Goal: Task Accomplishment & Management: Manage account settings

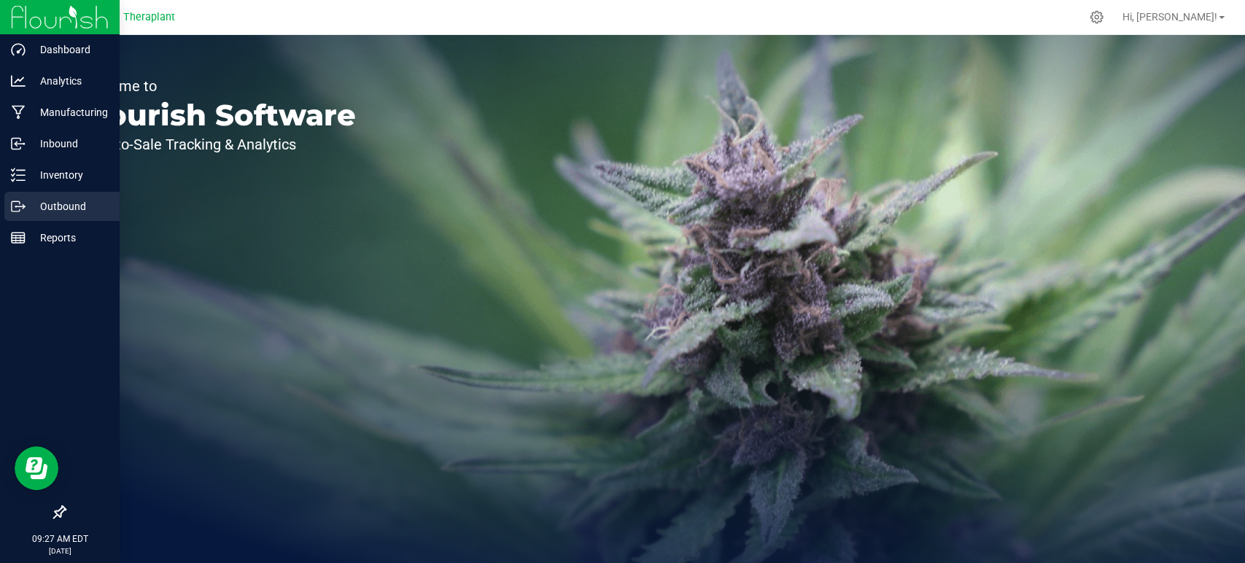
click at [29, 206] on p "Outbound" at bounding box center [70, 207] width 88 height 18
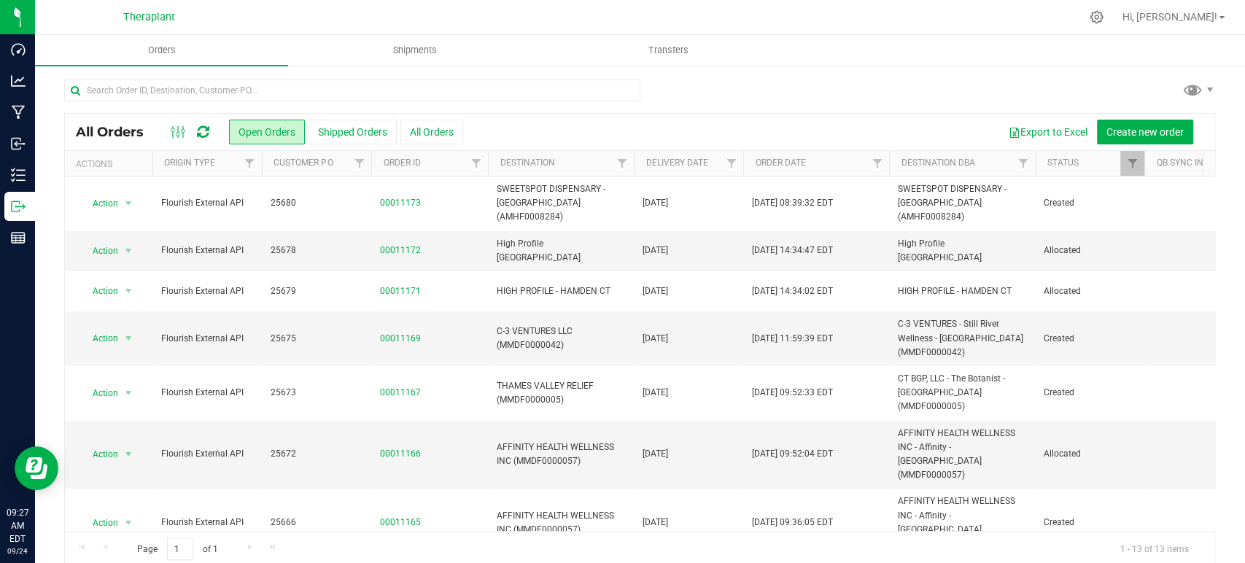
click at [204, 128] on icon at bounding box center [203, 132] width 12 height 15
click at [730, 164] on span "Filter" at bounding box center [731, 164] width 12 height 12
click at [873, 255] on span "select" at bounding box center [866, 251] width 21 height 20
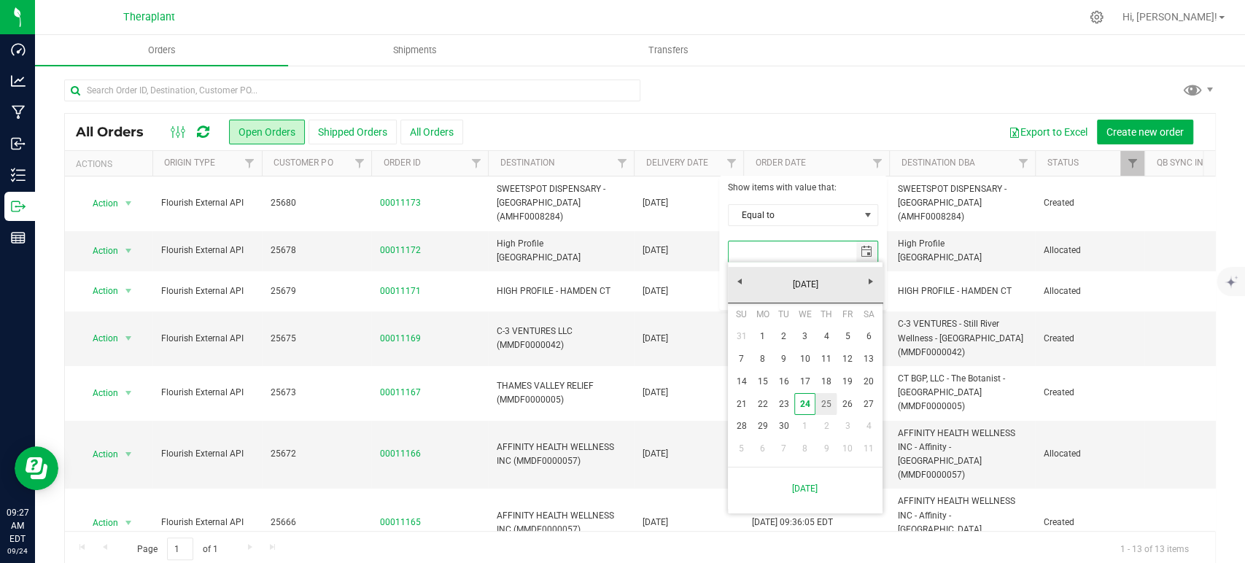
click at [823, 405] on link "25" at bounding box center [825, 404] width 21 height 23
type input "9/25/2025"
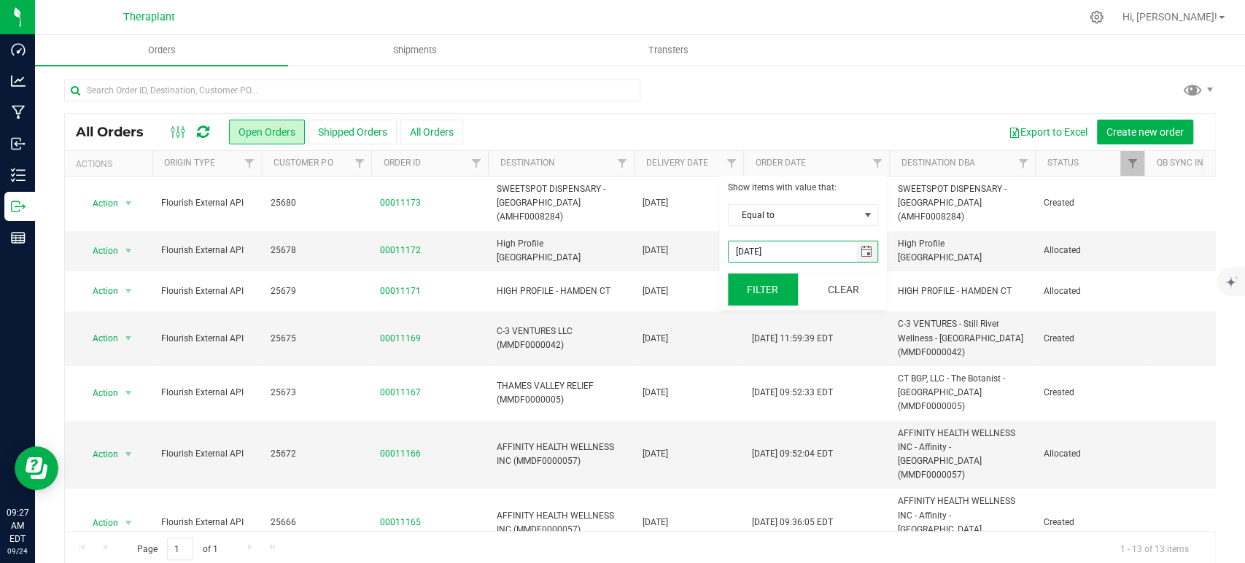
click at [756, 295] on button "Filter" at bounding box center [763, 290] width 70 height 32
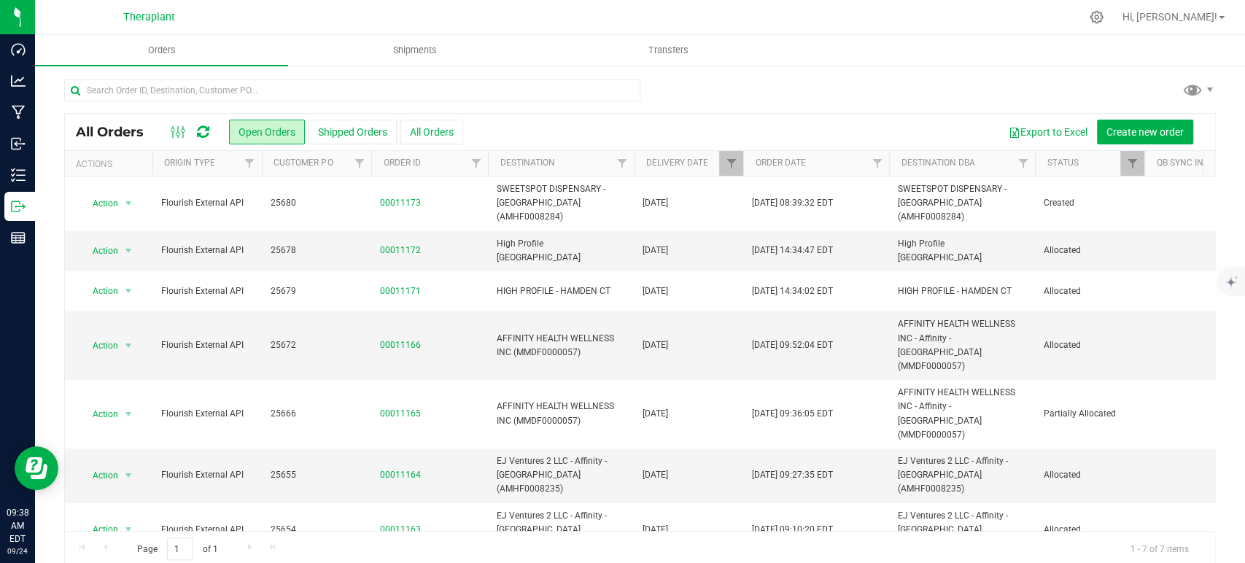
click at [205, 127] on icon at bounding box center [203, 132] width 12 height 15
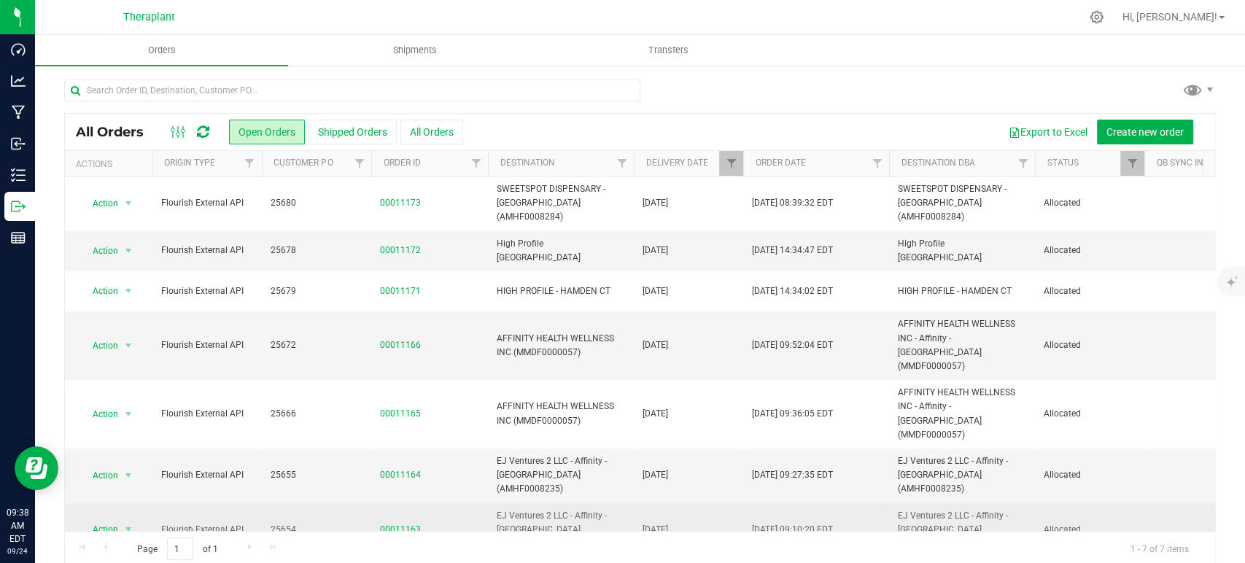
click at [123, 519] on span "select" at bounding box center [129, 529] width 18 height 20
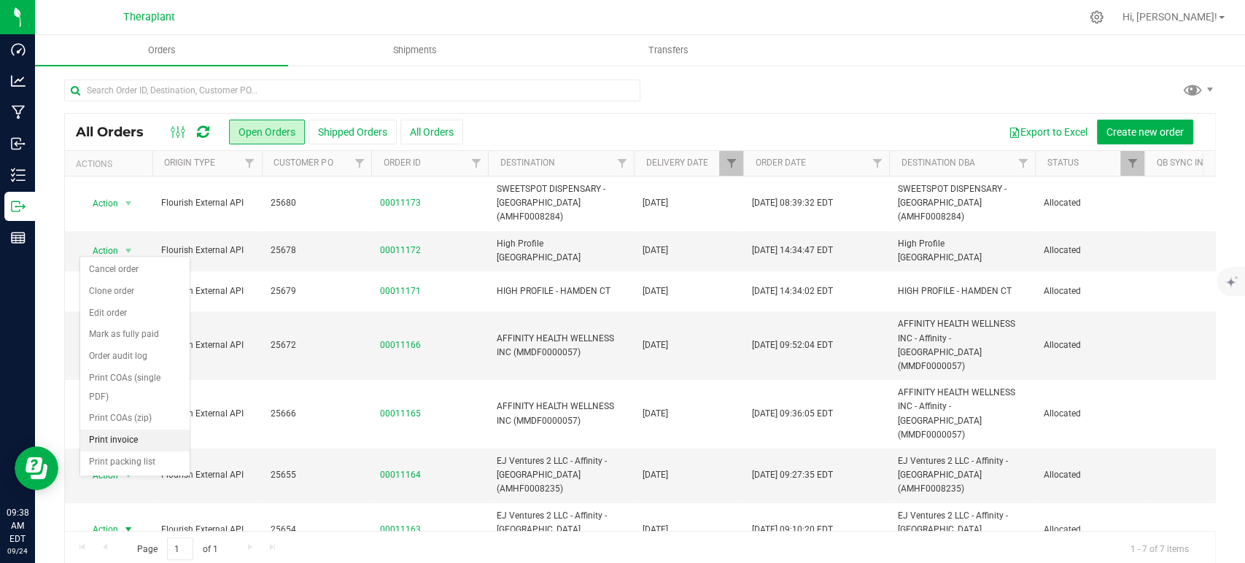
click at [133, 430] on li "Print invoice" at bounding box center [134, 441] width 109 height 22
click at [104, 465] on span "Action" at bounding box center [98, 475] width 39 height 20
click at [112, 389] on li "Print invoice" at bounding box center [134, 400] width 109 height 22
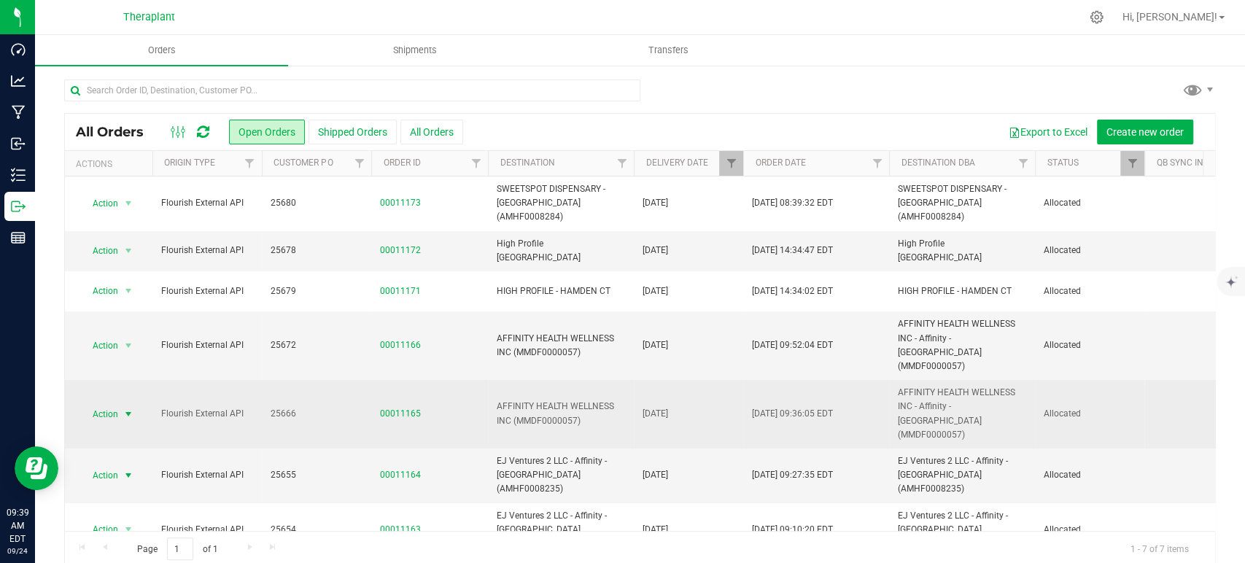
click at [117, 404] on span "Action" at bounding box center [98, 414] width 39 height 20
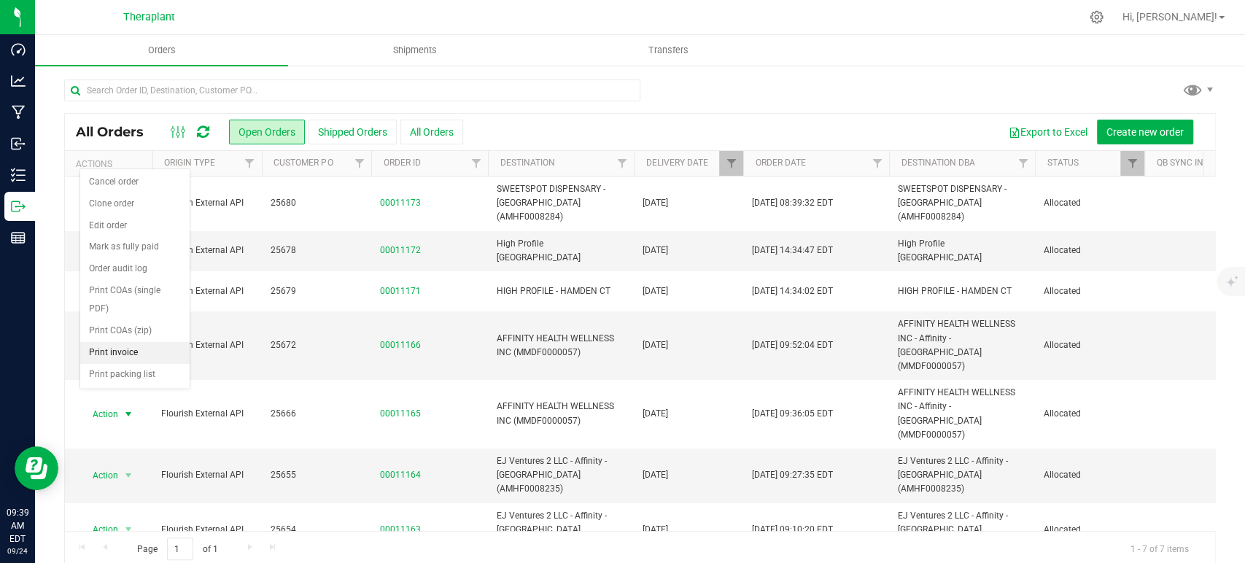
click at [134, 342] on li "Print invoice" at bounding box center [134, 353] width 109 height 22
click at [120, 336] on span "select" at bounding box center [129, 346] width 18 height 20
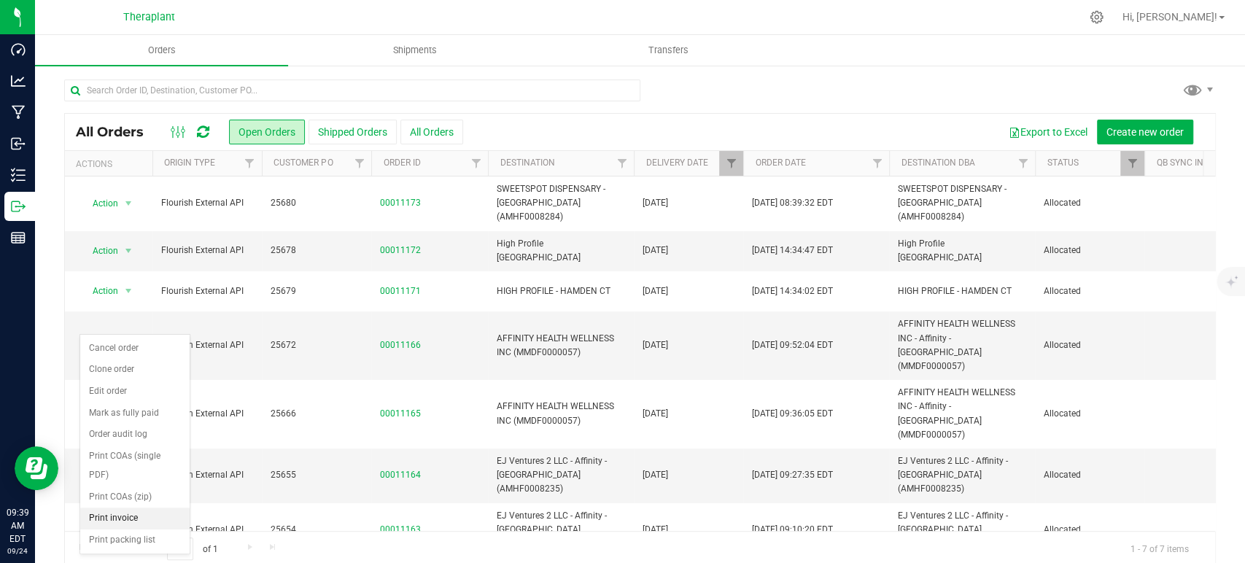
click at [124, 508] on li "Print invoice" at bounding box center [134, 519] width 109 height 22
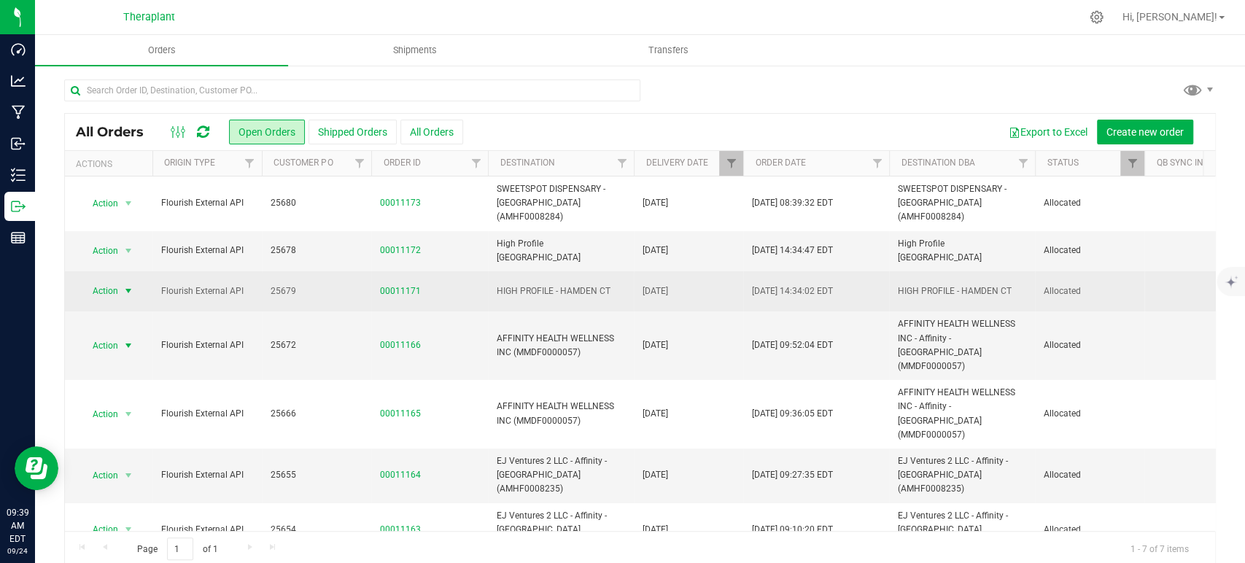
click at [132, 285] on span "select" at bounding box center [129, 291] width 12 height 12
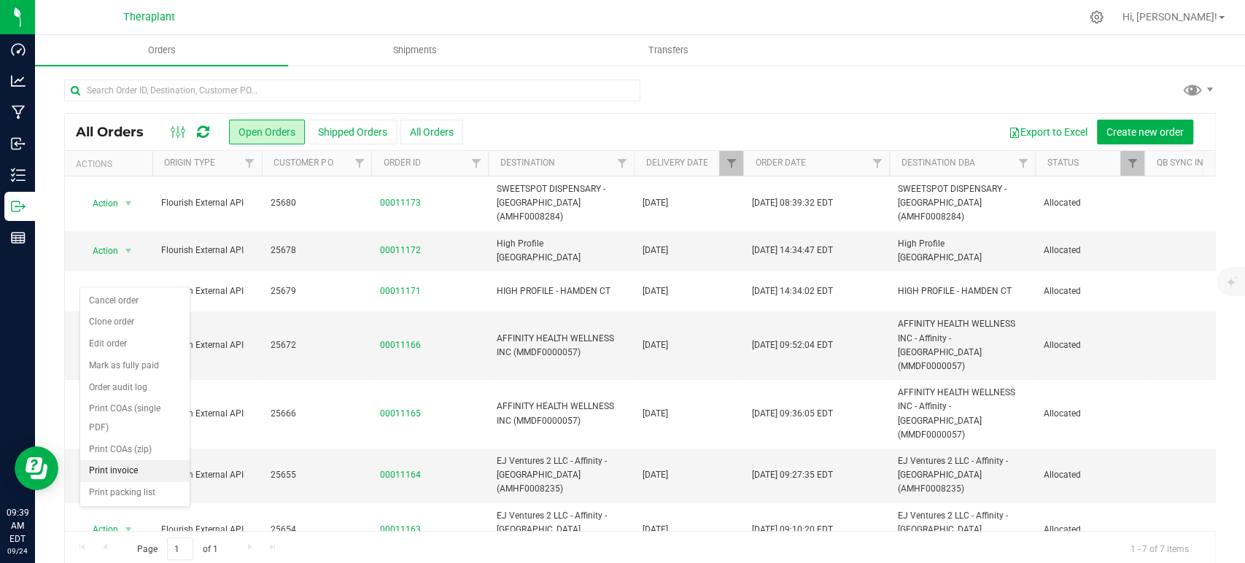
click at [163, 460] on li "Print invoice" at bounding box center [134, 471] width 109 height 22
click at [111, 241] on span "Action" at bounding box center [98, 251] width 39 height 20
click at [163, 420] on li "Print invoice" at bounding box center [134, 431] width 109 height 22
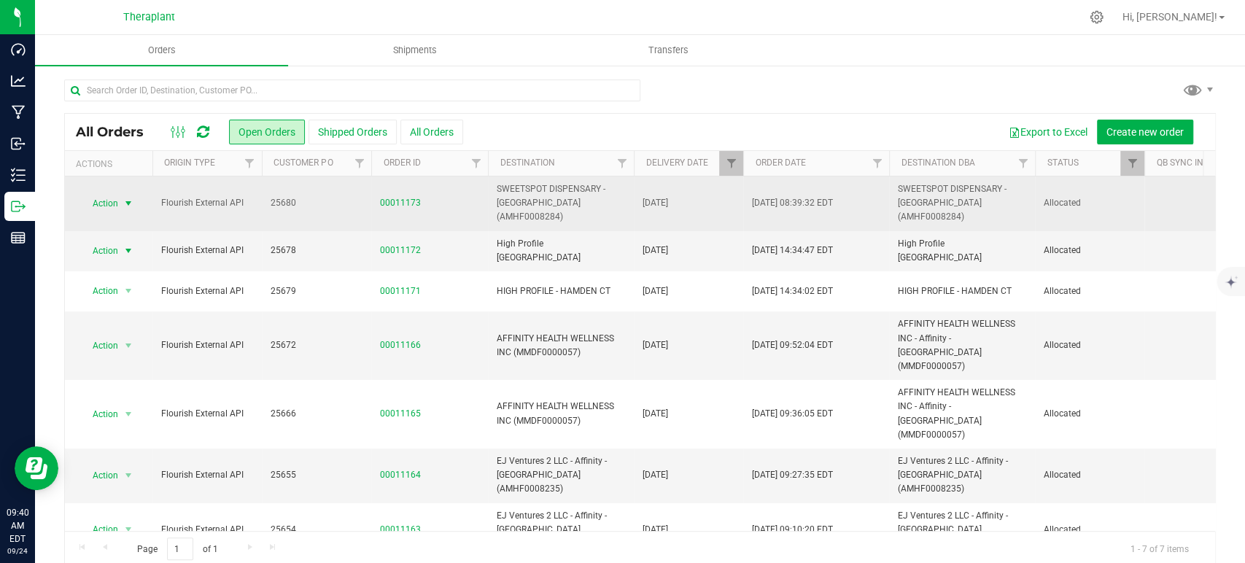
click at [125, 198] on span "select" at bounding box center [129, 204] width 12 height 12
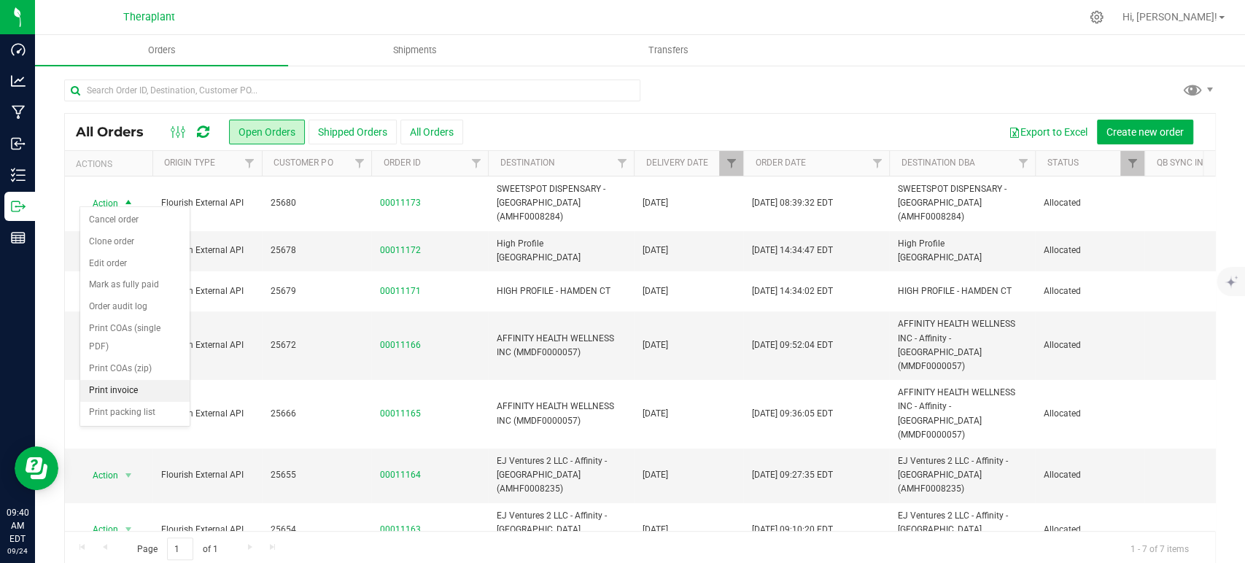
click at [150, 380] on li "Print invoice" at bounding box center [134, 391] width 109 height 22
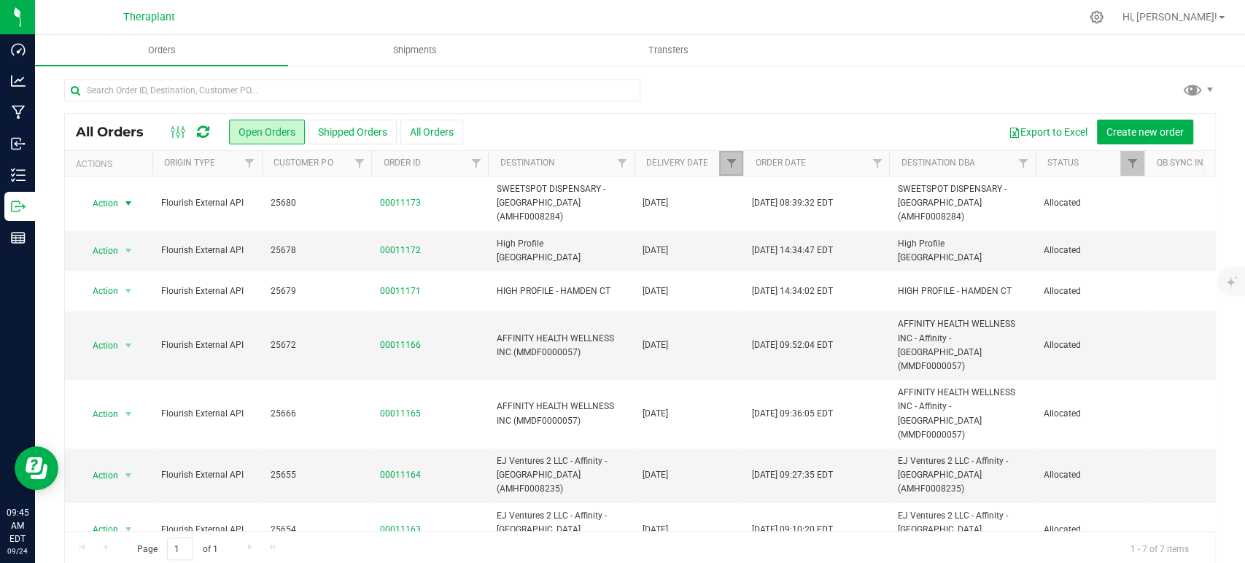
click at [737, 171] on link "Filter" at bounding box center [731, 163] width 24 height 25
click at [850, 292] on button "Clear" at bounding box center [843, 290] width 70 height 32
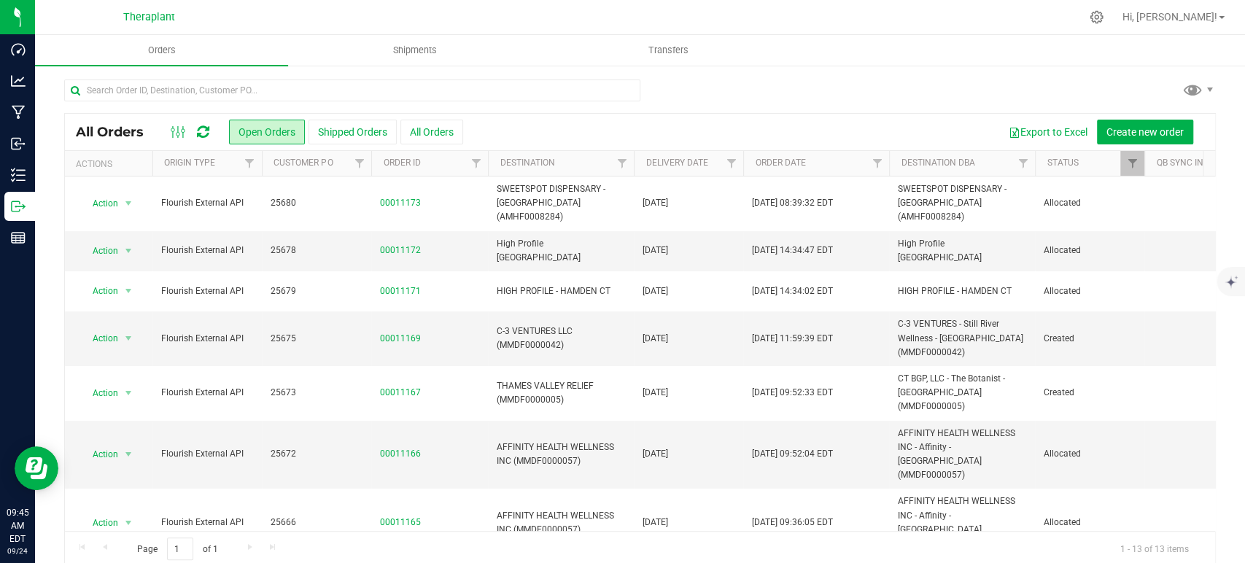
click at [206, 132] on icon at bounding box center [203, 132] width 12 height 15
click at [203, 128] on icon at bounding box center [203, 132] width 12 height 15
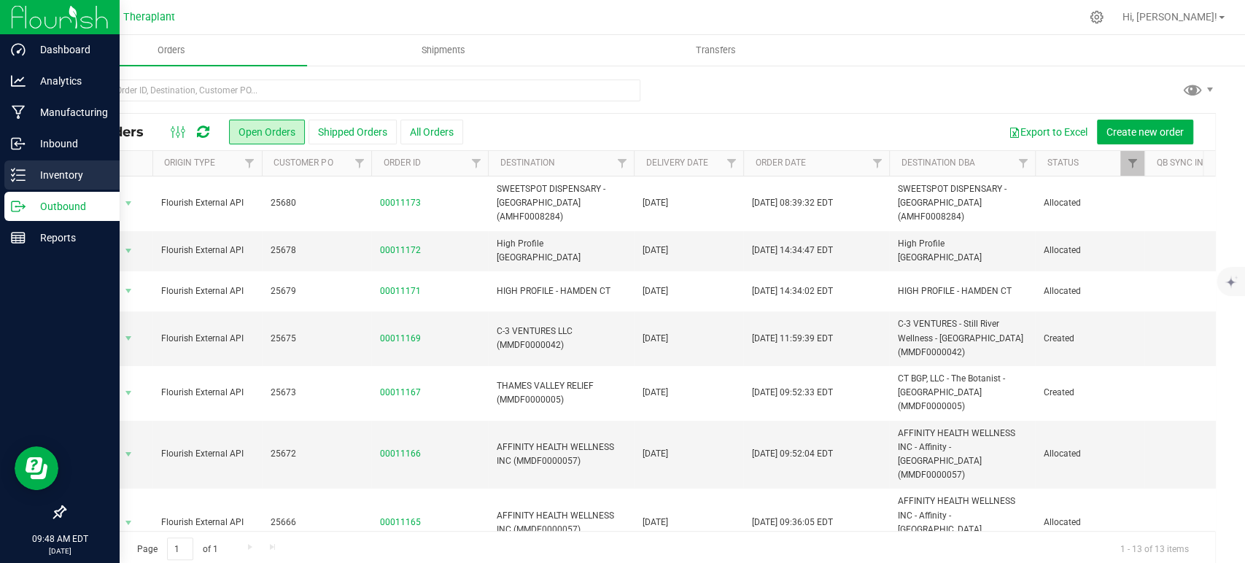
click at [46, 176] on p "Inventory" at bounding box center [70, 175] width 88 height 18
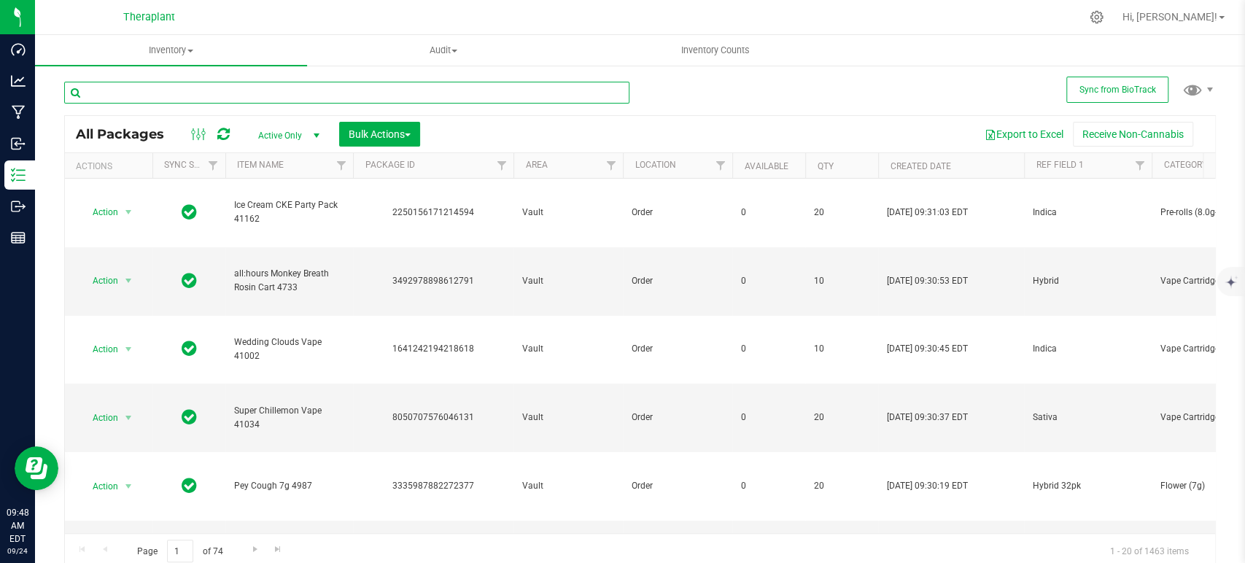
click at [165, 98] on input "text" at bounding box center [346, 93] width 565 height 22
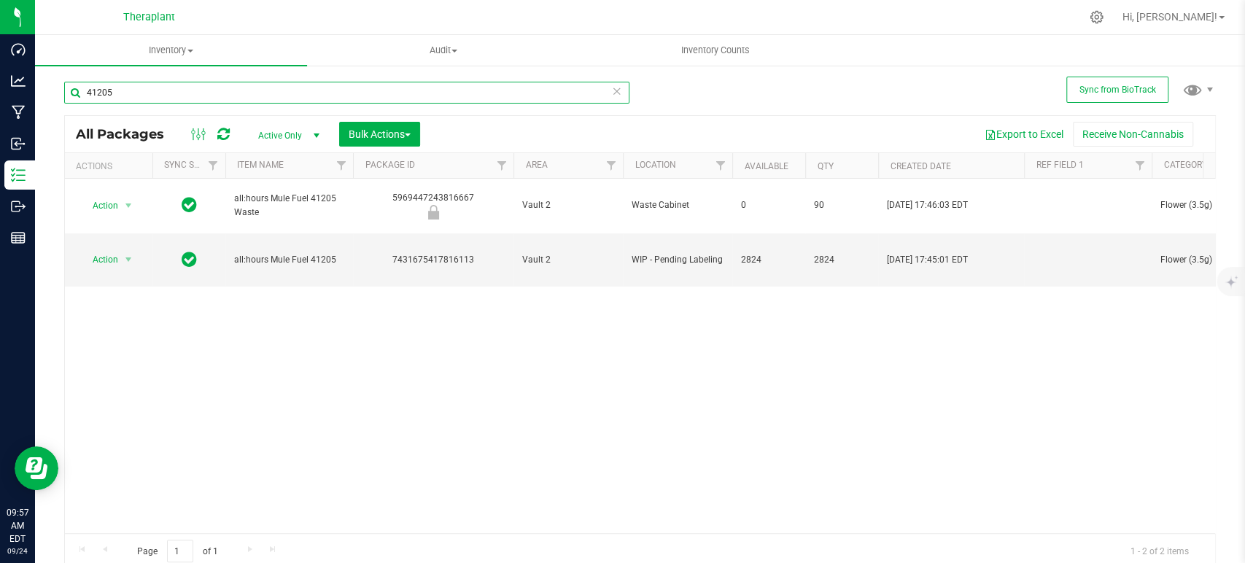
type input "41205"
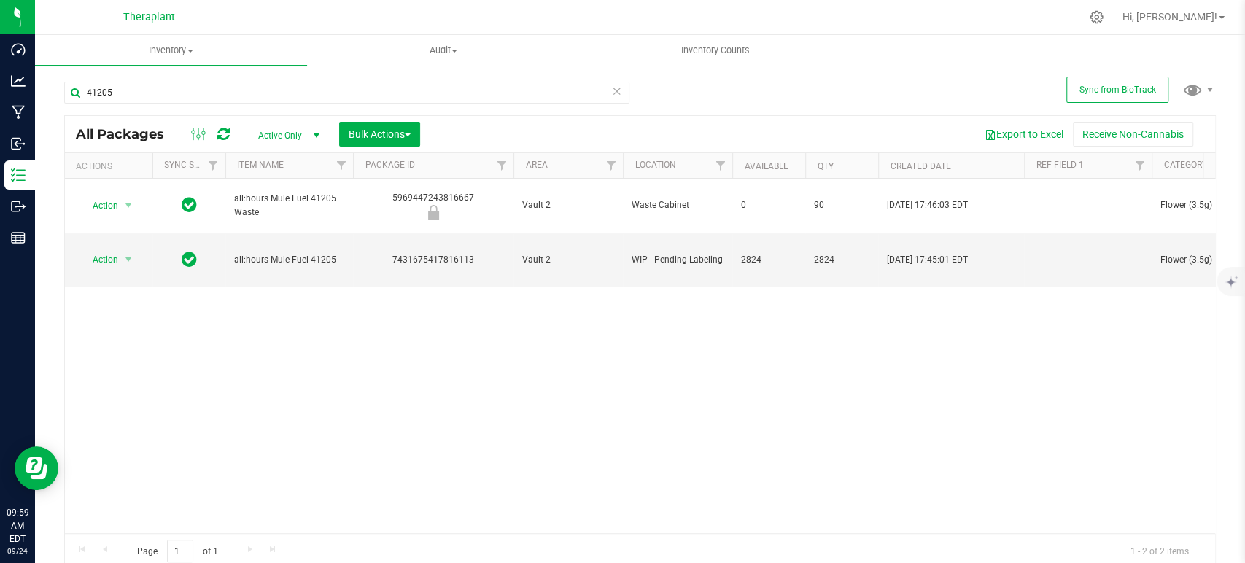
click at [613, 94] on icon at bounding box center [617, 91] width 10 height 18
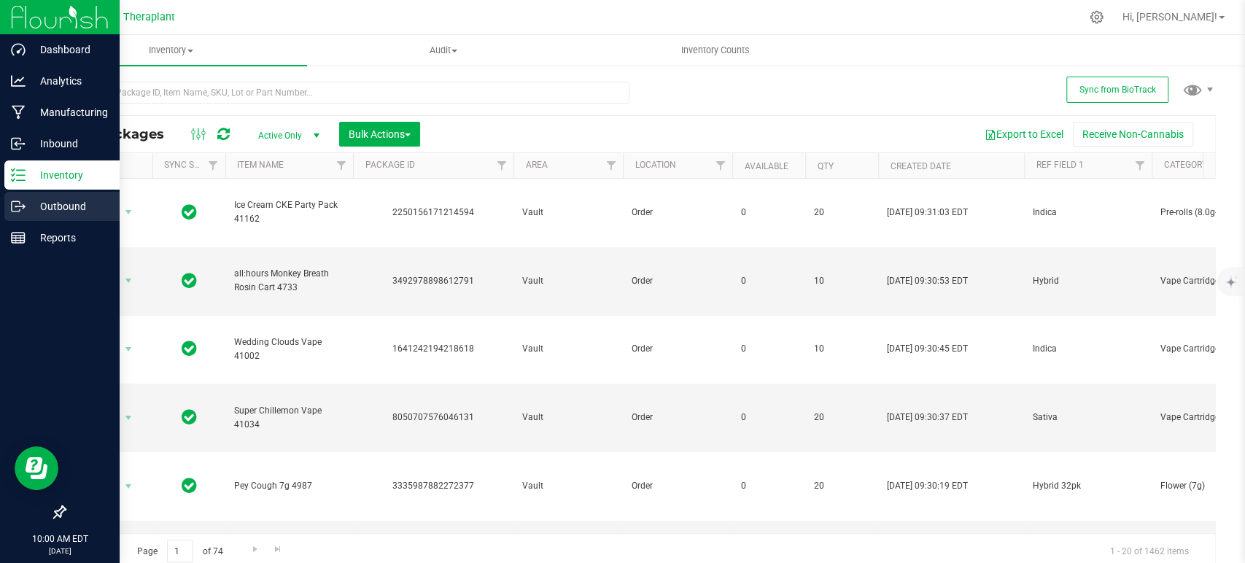
click at [28, 209] on p "Outbound" at bounding box center [70, 207] width 88 height 18
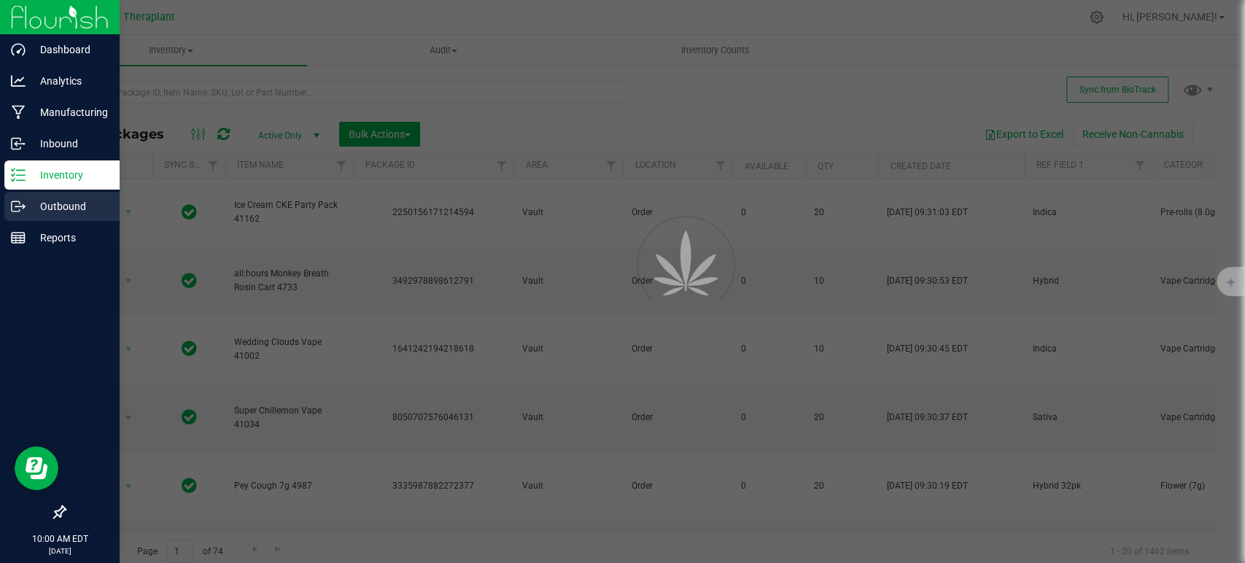
click at [86, 210] on p "Outbound" at bounding box center [70, 207] width 88 height 18
click at [83, 203] on p "Outbound" at bounding box center [70, 207] width 88 height 18
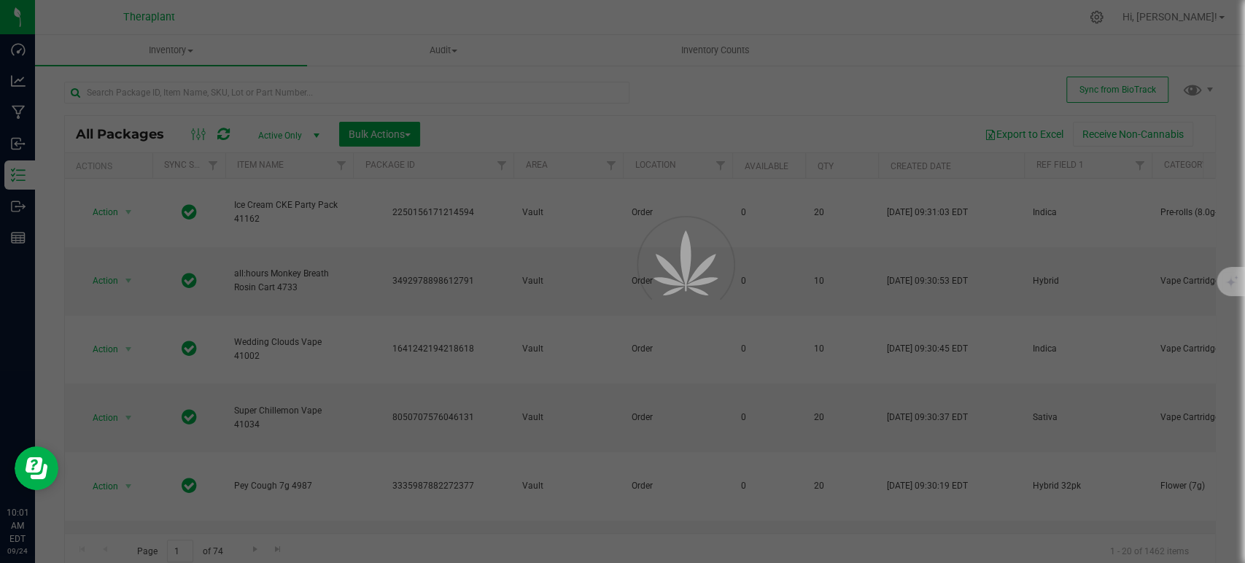
click at [195, 104] on div at bounding box center [622, 281] width 1245 height 563
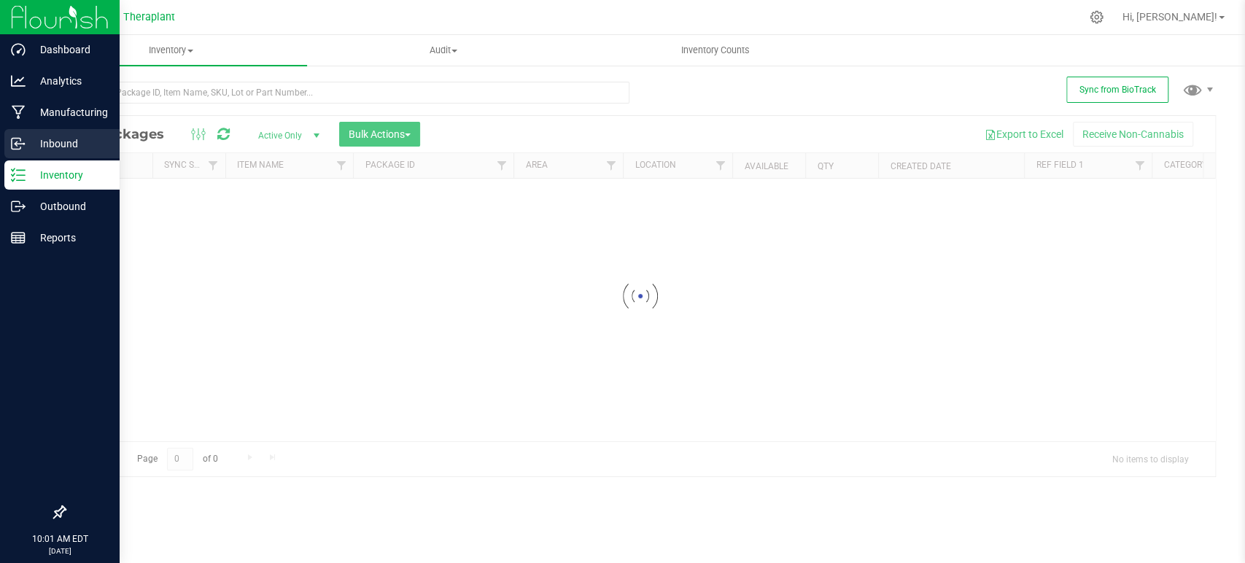
click at [38, 144] on p "Inbound" at bounding box center [70, 144] width 88 height 18
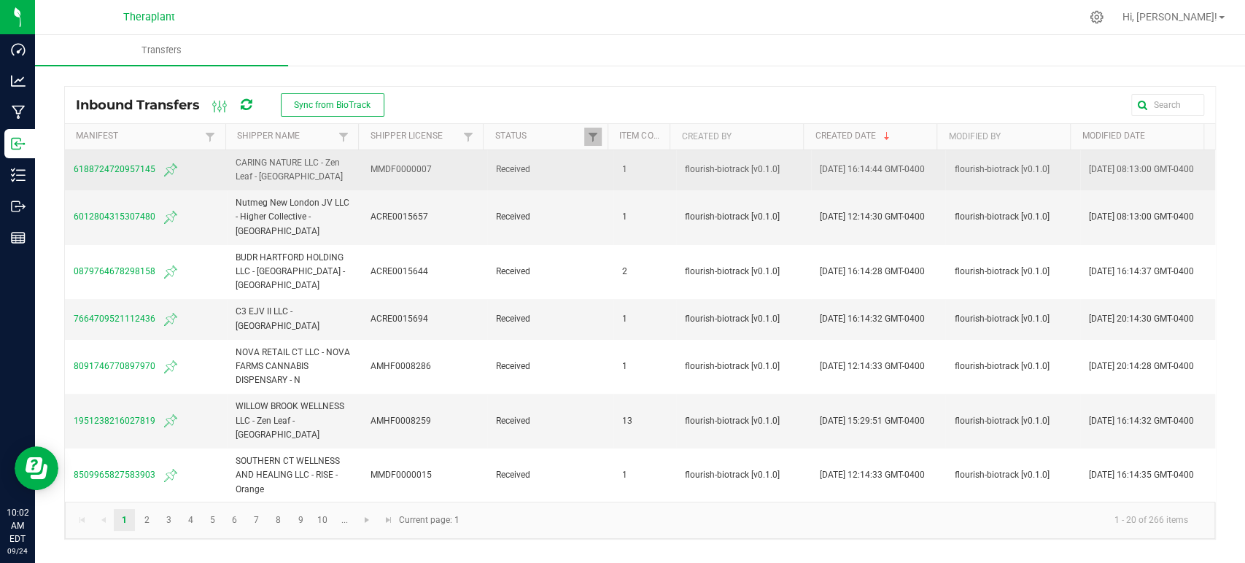
click at [100, 171] on span "6188724720957145" at bounding box center [146, 170] width 144 height 18
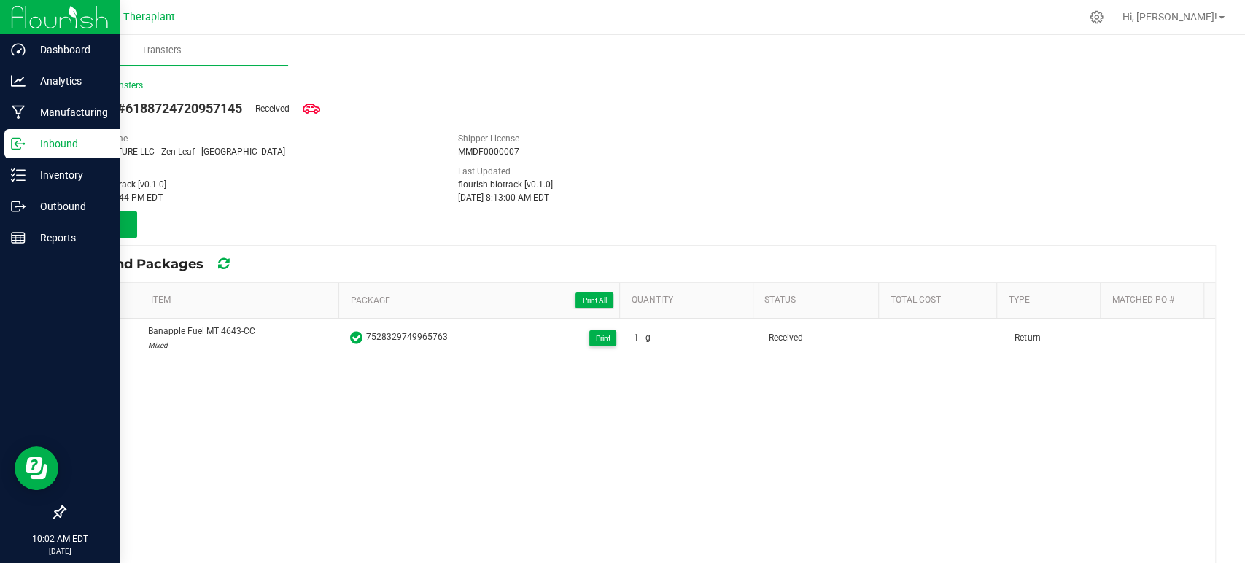
click at [33, 147] on p "Inbound" at bounding box center [70, 144] width 88 height 18
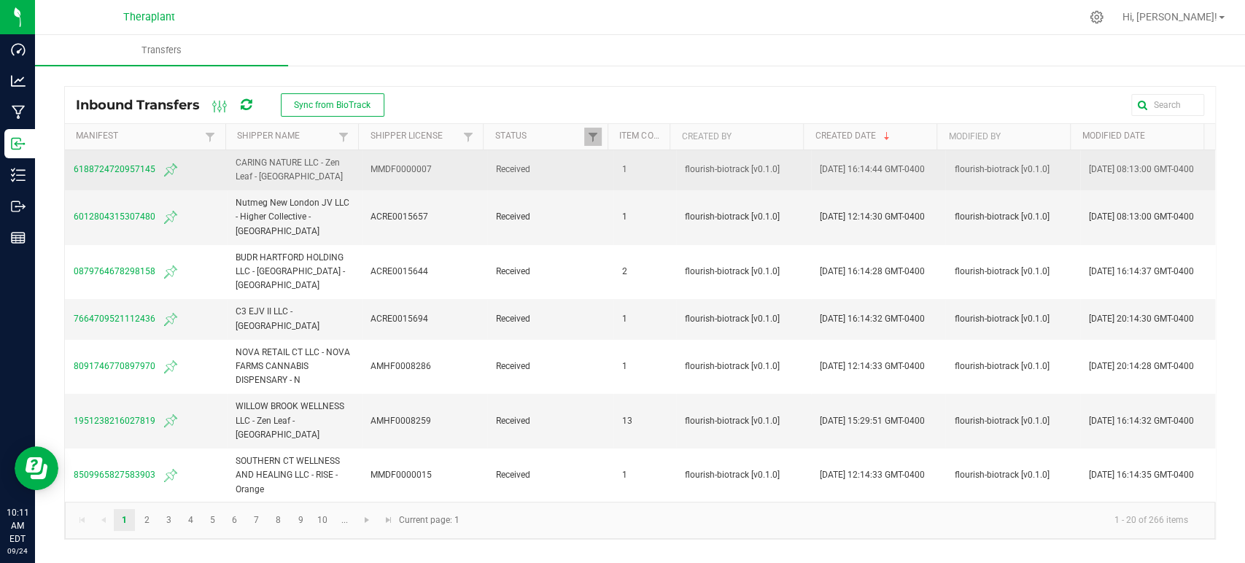
click at [140, 177] on span "6188724720957145" at bounding box center [146, 170] width 144 height 18
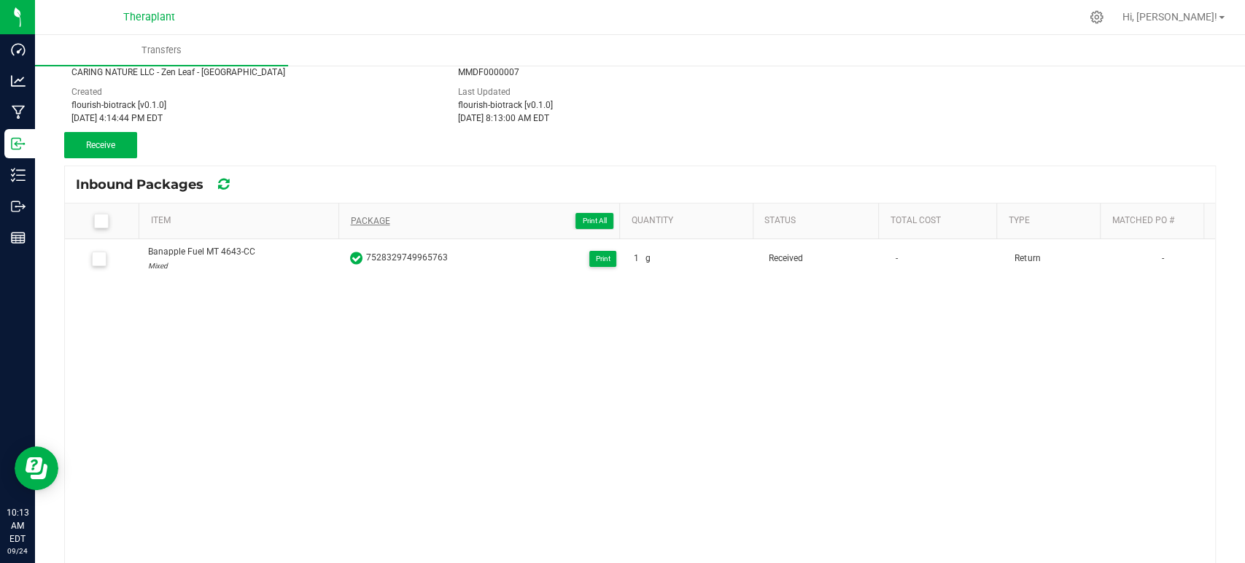
scroll to position [164, 0]
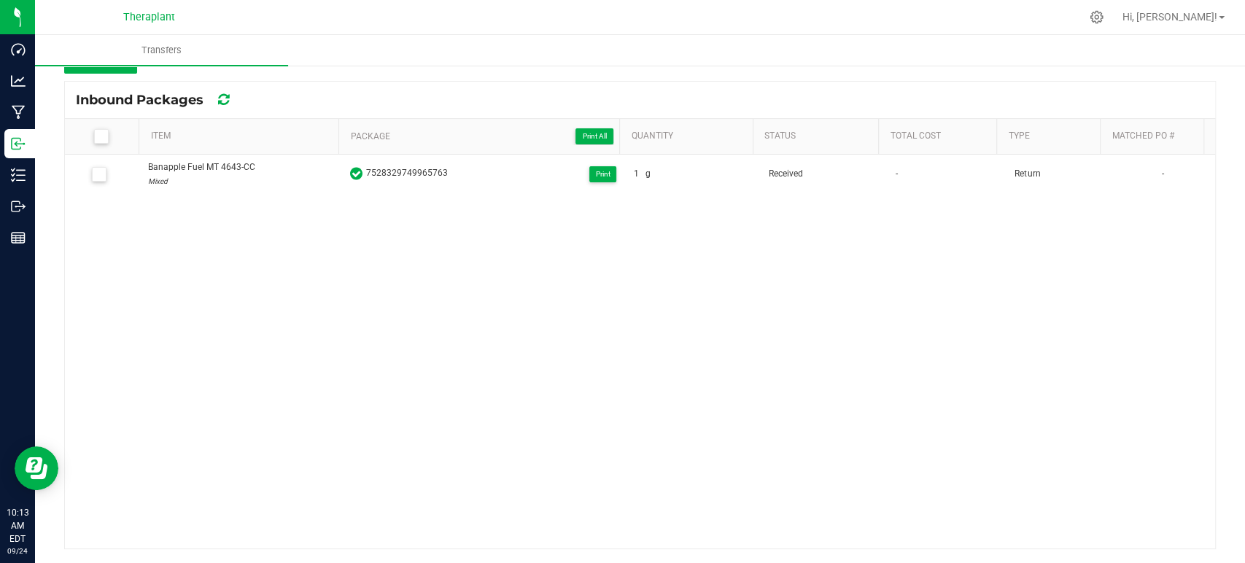
click at [106, 138] on span at bounding box center [101, 136] width 15 height 15
click at [0, 0] on input "checkbox" at bounding box center [0, 0] width 0 height 0
click at [106, 138] on span at bounding box center [101, 136] width 15 height 15
click at [0, 0] on input "checkbox" at bounding box center [0, 0] width 0 height 0
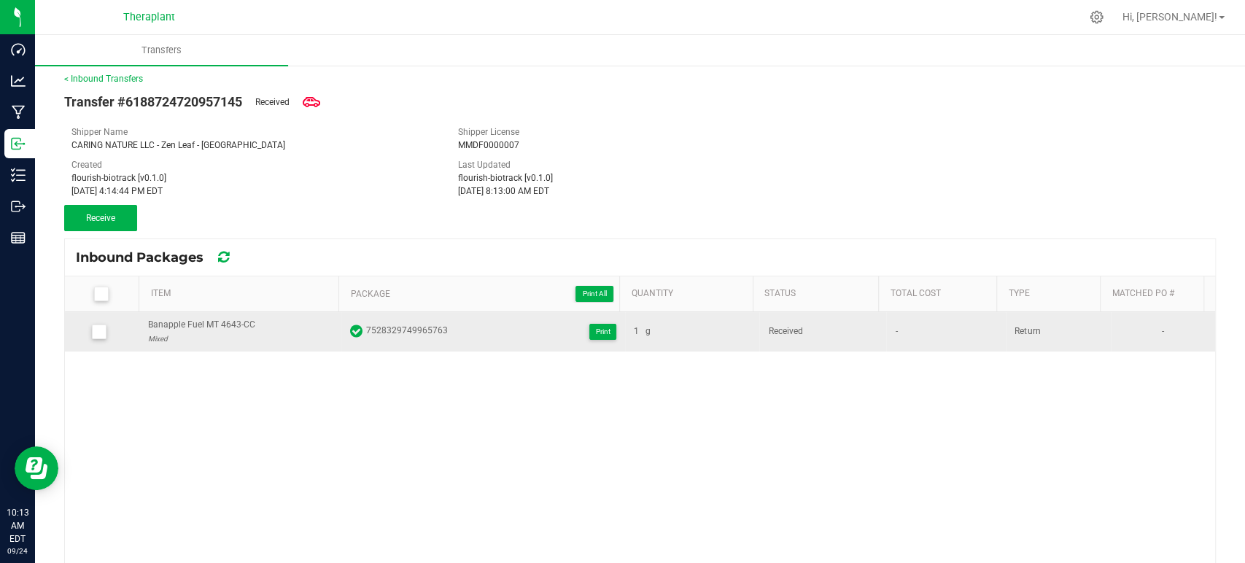
scroll to position [0, 0]
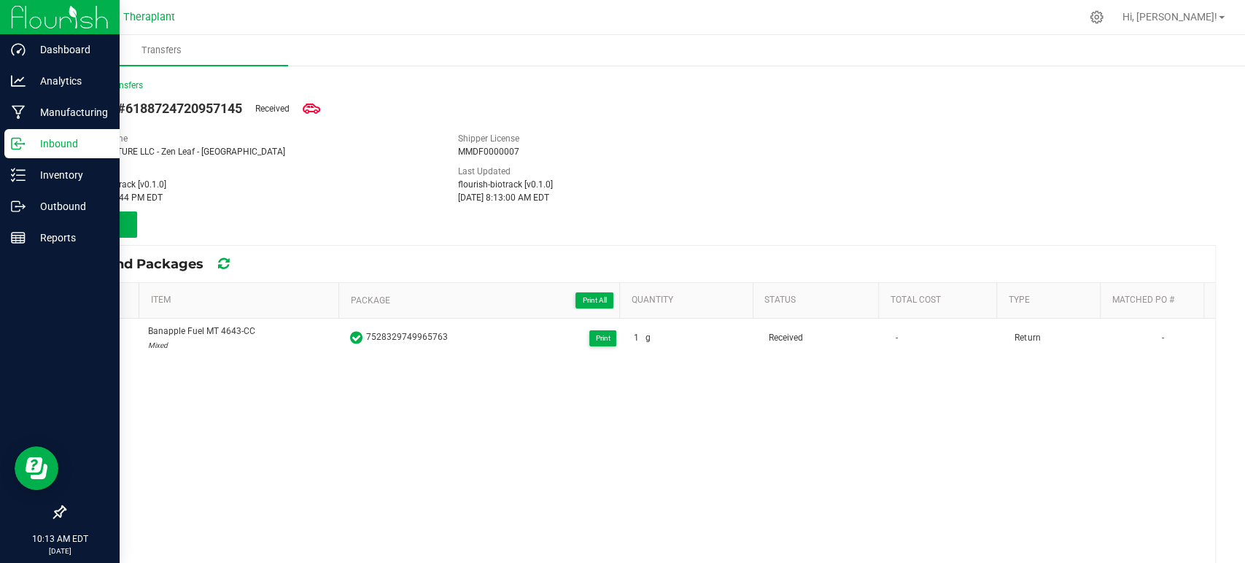
click at [70, 147] on p "Inbound" at bounding box center [70, 144] width 88 height 18
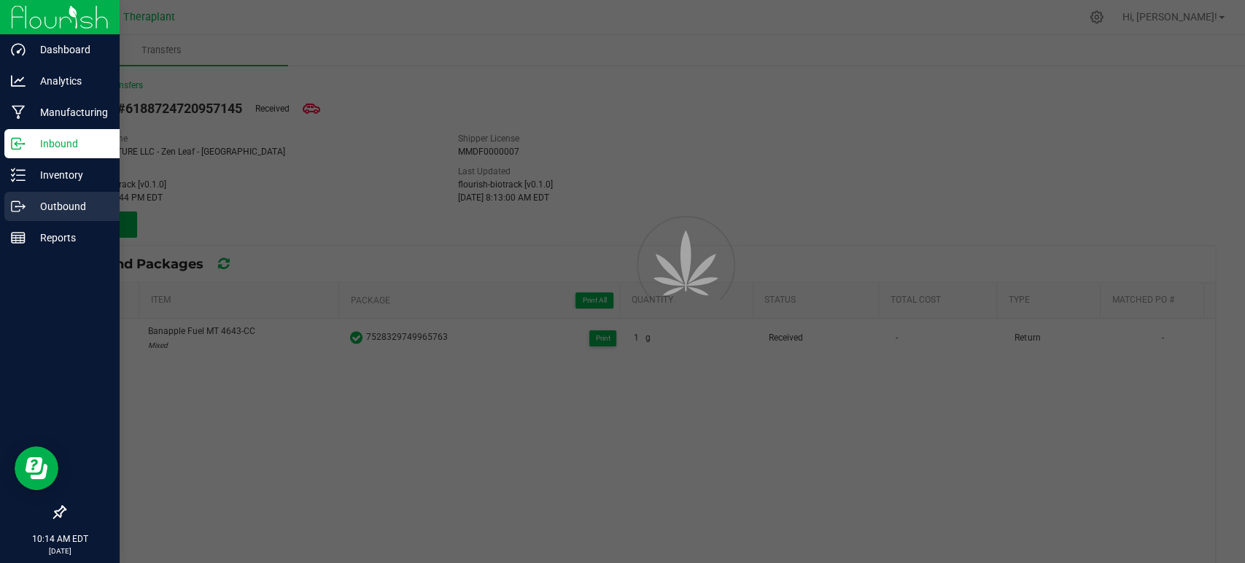
click at [65, 214] on p "Outbound" at bounding box center [70, 207] width 88 height 18
click at [65, 215] on div "Outbound" at bounding box center [61, 206] width 115 height 29
click at [77, 214] on p "Outbound" at bounding box center [70, 207] width 88 height 18
click at [82, 214] on p "Outbound" at bounding box center [70, 207] width 88 height 18
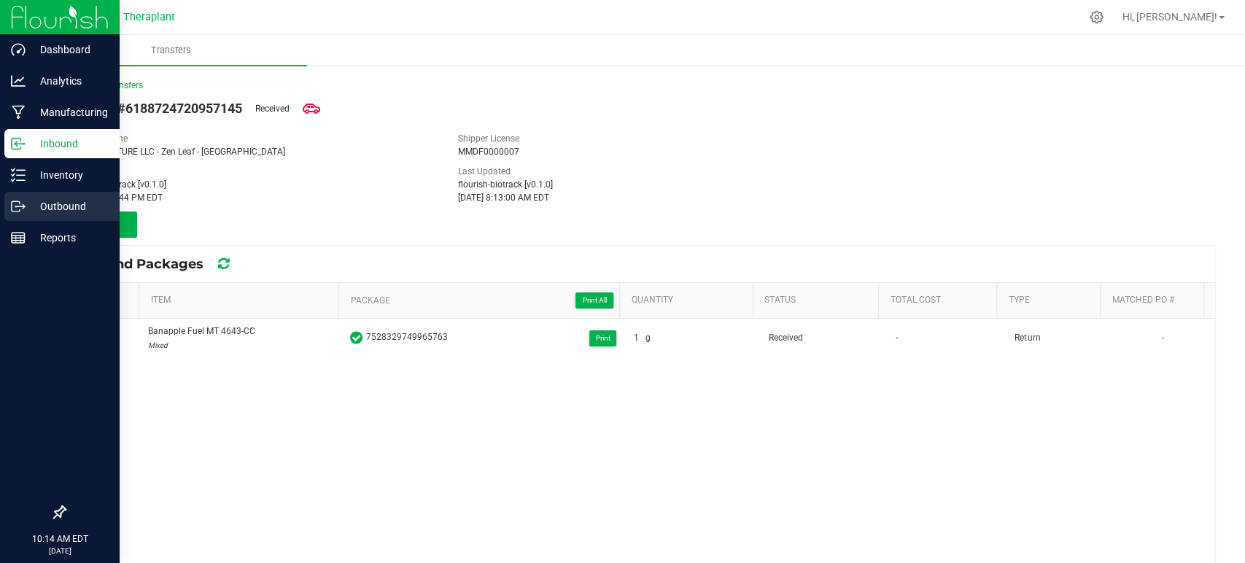
click at [60, 199] on p "Outbound" at bounding box center [70, 207] width 88 height 18
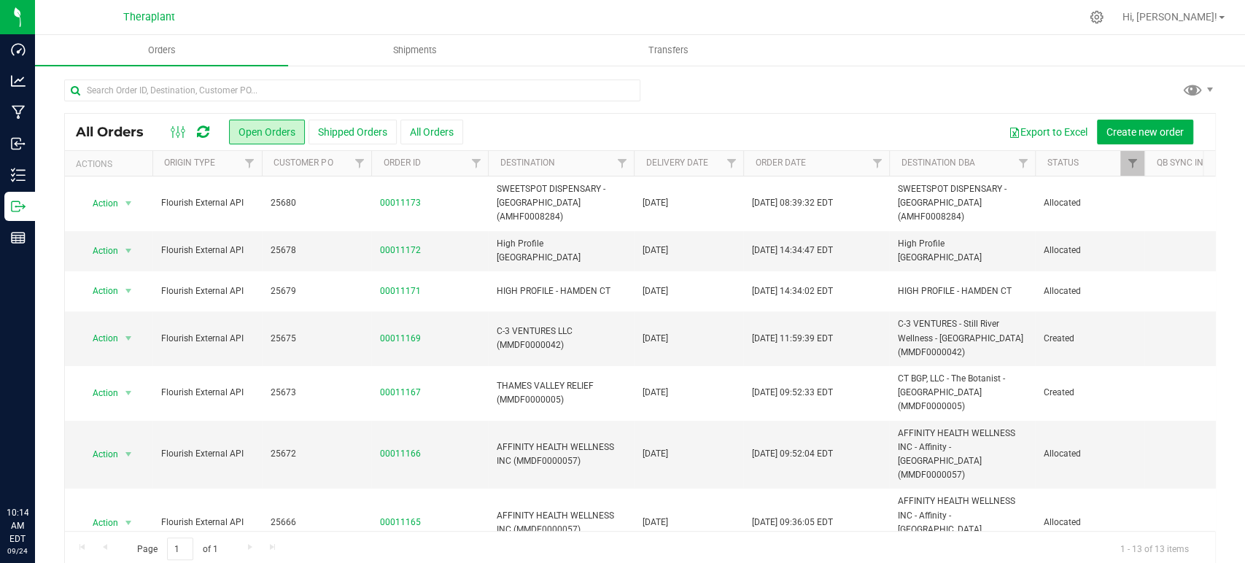
click at [208, 133] on icon at bounding box center [203, 132] width 12 height 15
click at [200, 127] on icon at bounding box center [203, 132] width 12 height 15
click at [209, 135] on icon at bounding box center [203, 132] width 12 height 15
click at [209, 133] on icon at bounding box center [203, 132] width 12 height 15
click at [207, 123] on link at bounding box center [203, 132] width 12 height 18
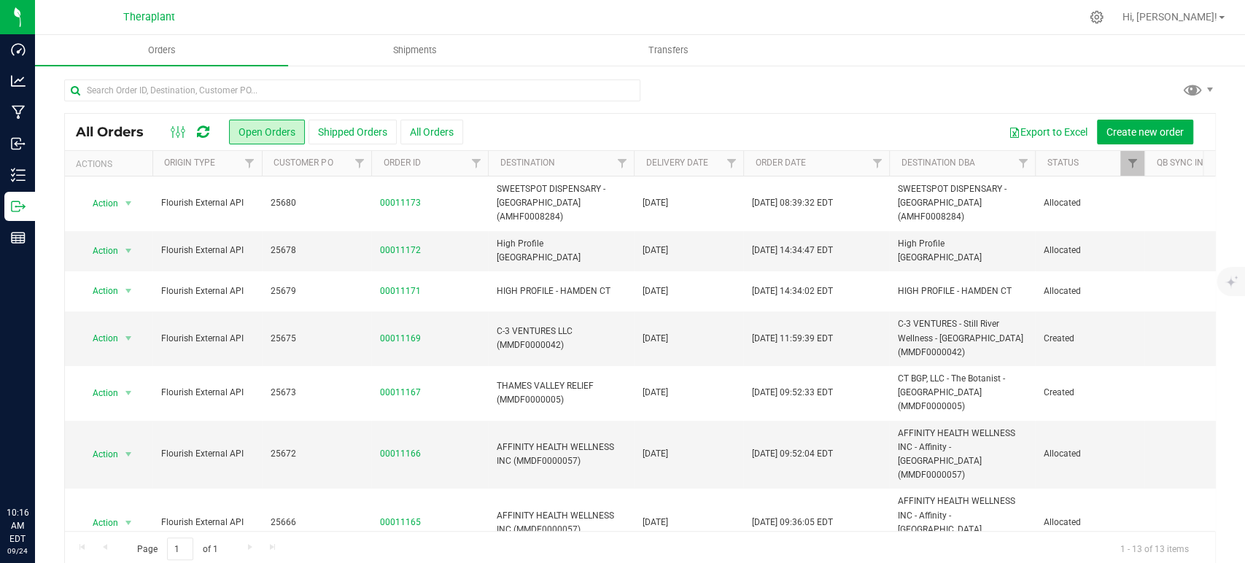
click at [198, 131] on icon at bounding box center [203, 132] width 12 height 15
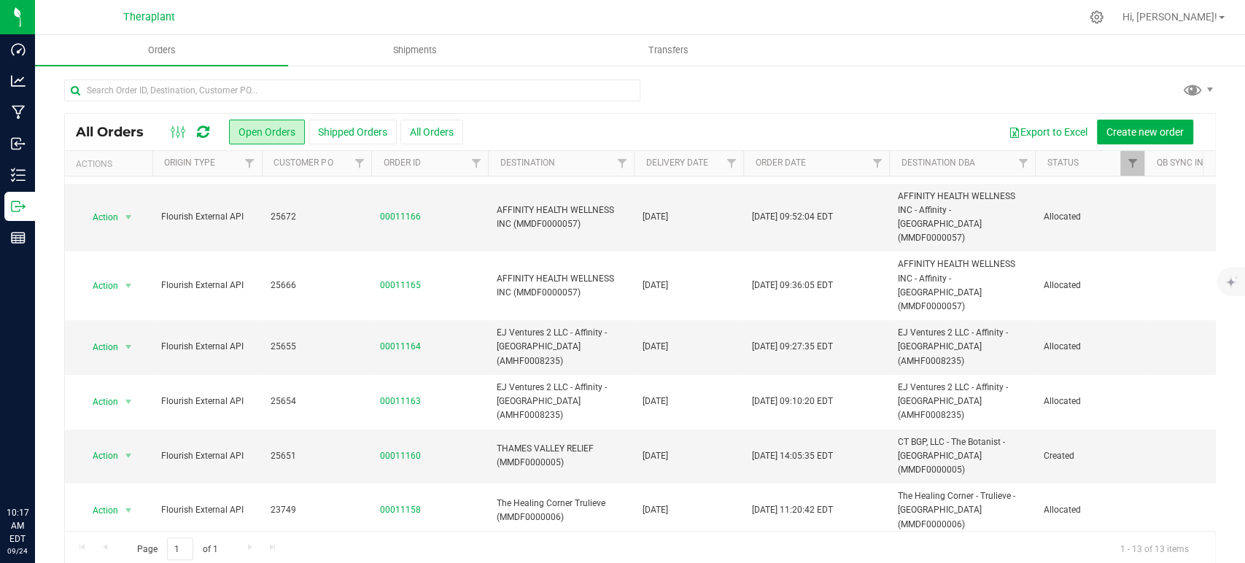
click at [208, 131] on icon at bounding box center [203, 132] width 12 height 15
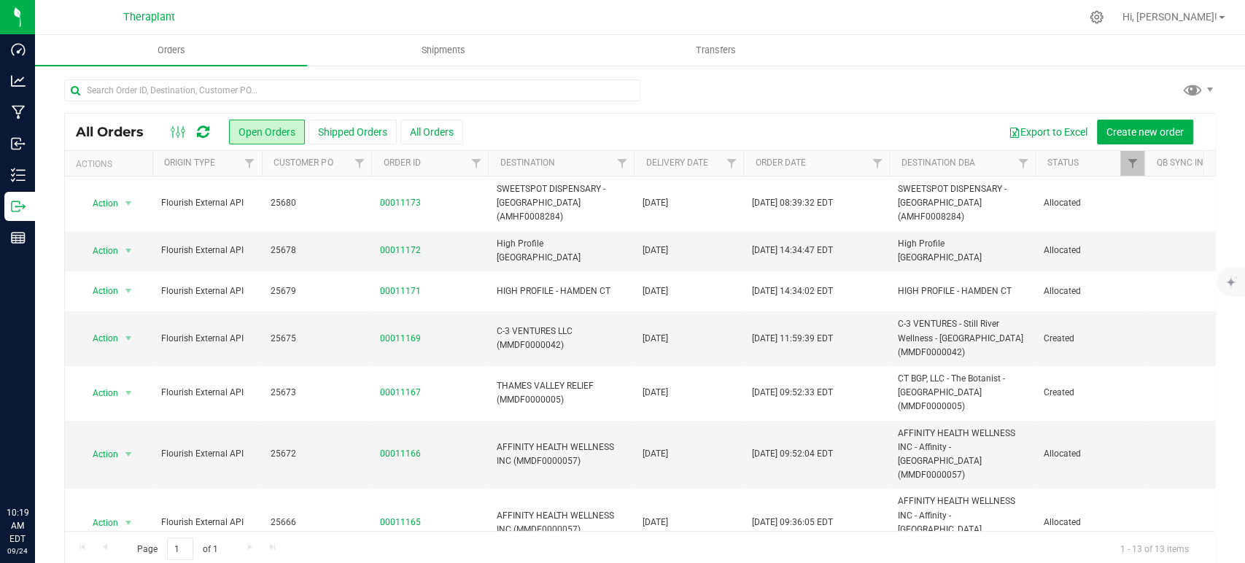
click at [204, 131] on icon at bounding box center [203, 132] width 12 height 15
click at [204, 128] on icon at bounding box center [203, 132] width 12 height 15
click at [211, 132] on div at bounding box center [190, 132] width 49 height 18
click at [210, 132] on div at bounding box center [190, 132] width 49 height 18
click at [209, 133] on icon at bounding box center [203, 132] width 12 height 15
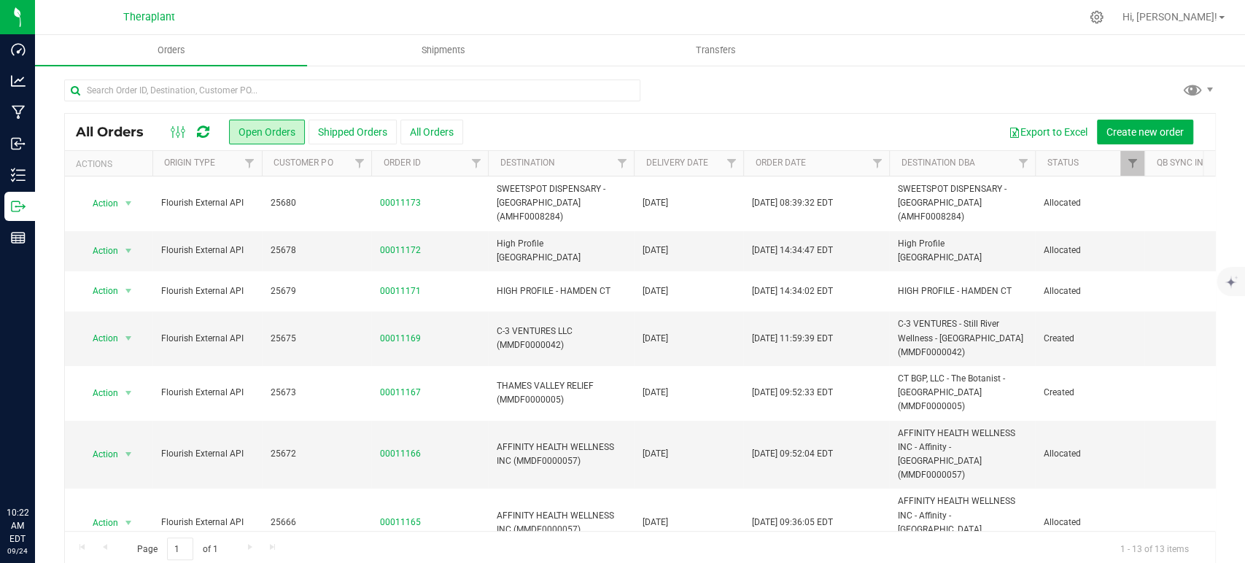
click at [207, 133] on icon at bounding box center [203, 132] width 12 height 15
click at [966, 89] on div at bounding box center [640, 96] width 1152 height 34
click at [206, 133] on icon at bounding box center [203, 132] width 12 height 15
click at [202, 129] on icon at bounding box center [203, 132] width 12 height 15
click at [203, 127] on icon at bounding box center [203, 132] width 12 height 15
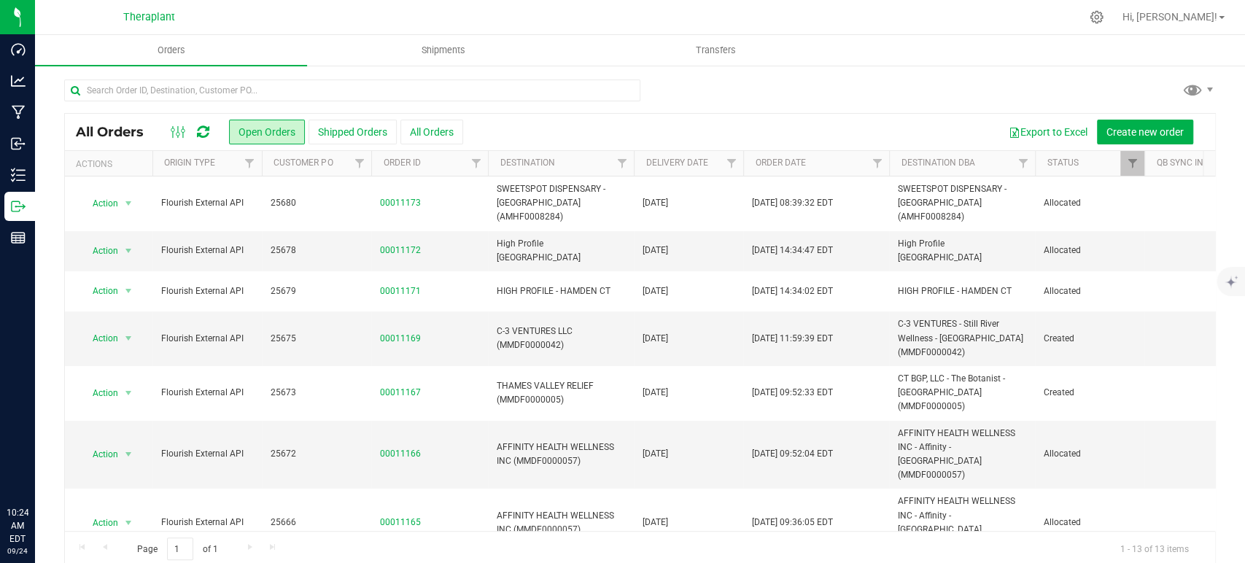
click at [204, 123] on link at bounding box center [203, 132] width 12 height 18
click at [199, 131] on icon at bounding box center [203, 132] width 12 height 15
click at [209, 134] on icon at bounding box center [203, 132] width 12 height 15
click at [203, 131] on icon at bounding box center [203, 132] width 12 height 15
click at [201, 133] on icon at bounding box center [203, 132] width 12 height 15
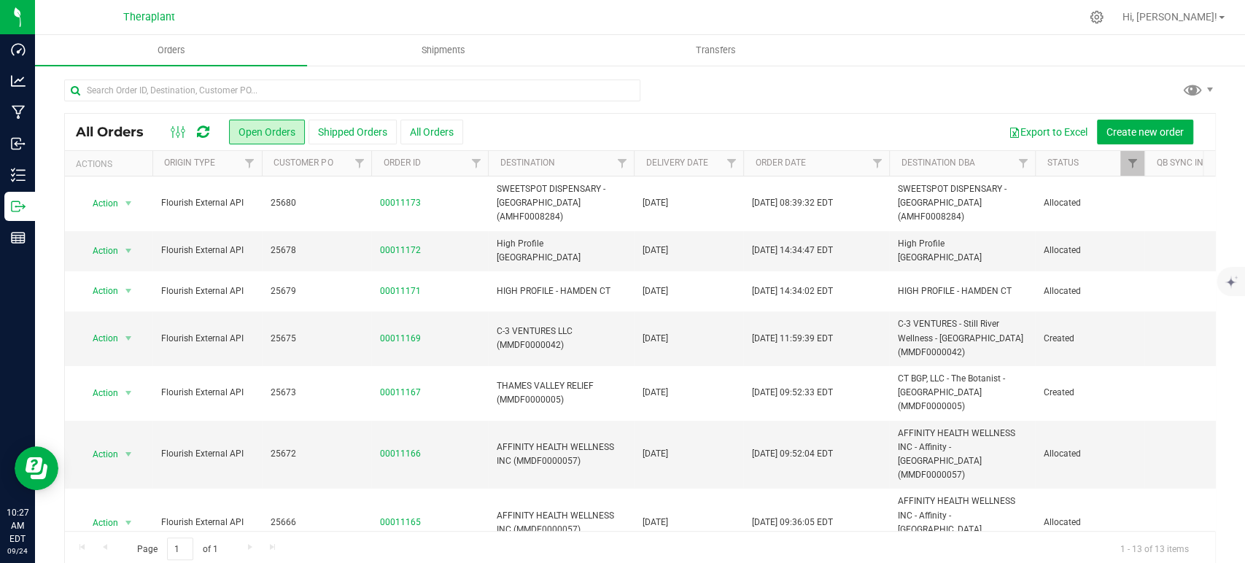
click at [204, 125] on icon at bounding box center [203, 132] width 12 height 15
click at [208, 132] on icon at bounding box center [203, 132] width 12 height 15
click at [198, 127] on icon at bounding box center [203, 132] width 12 height 15
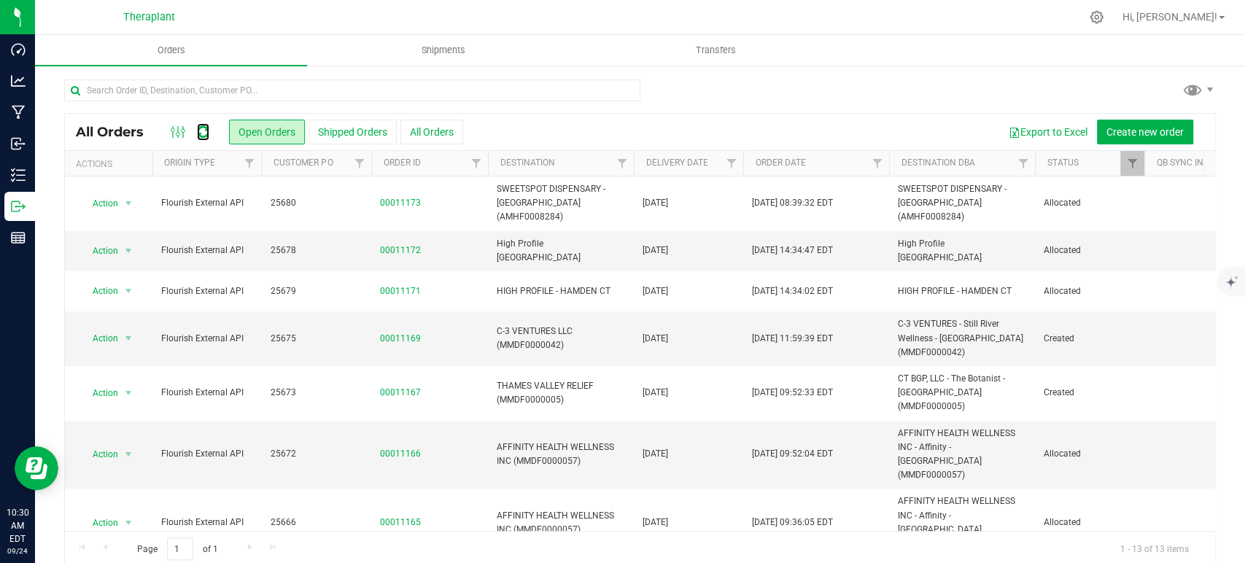
click at [198, 127] on icon at bounding box center [203, 132] width 12 height 15
click at [203, 129] on icon at bounding box center [203, 132] width 12 height 15
click at [966, 63] on ul "Orders Shipments Transfers" at bounding box center [657, 50] width 1245 height 31
click at [917, 172] on th "Destination DBA" at bounding box center [962, 164] width 146 height 26
click at [1025, 166] on span "Filter" at bounding box center [1023, 164] width 12 height 12
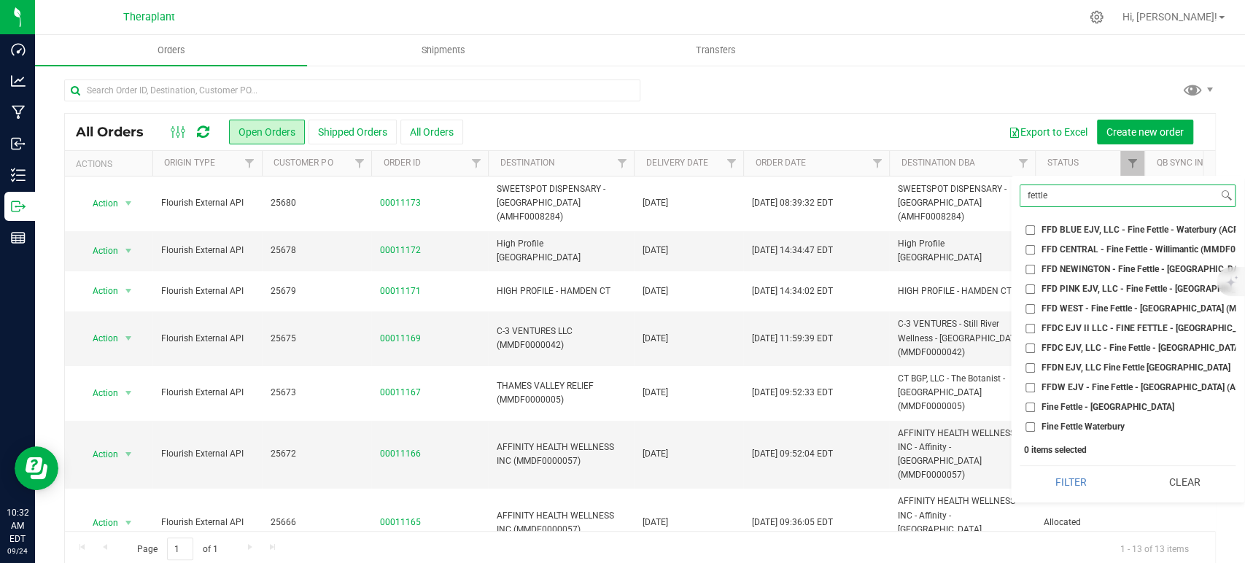
scroll to position [9, 0]
type input "fettle"
click at [910, 101] on div at bounding box center [640, 96] width 1152 height 34
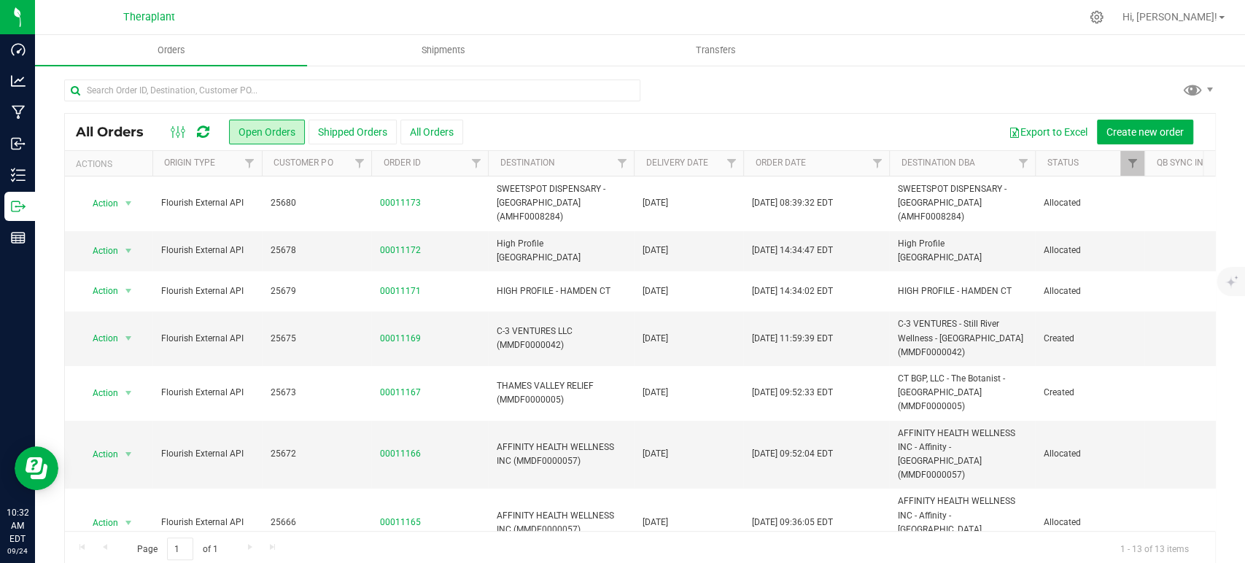
click at [910, 101] on div at bounding box center [640, 96] width 1152 height 34
click at [204, 131] on icon at bounding box center [203, 132] width 12 height 15
click at [202, 128] on icon at bounding box center [203, 132] width 12 height 15
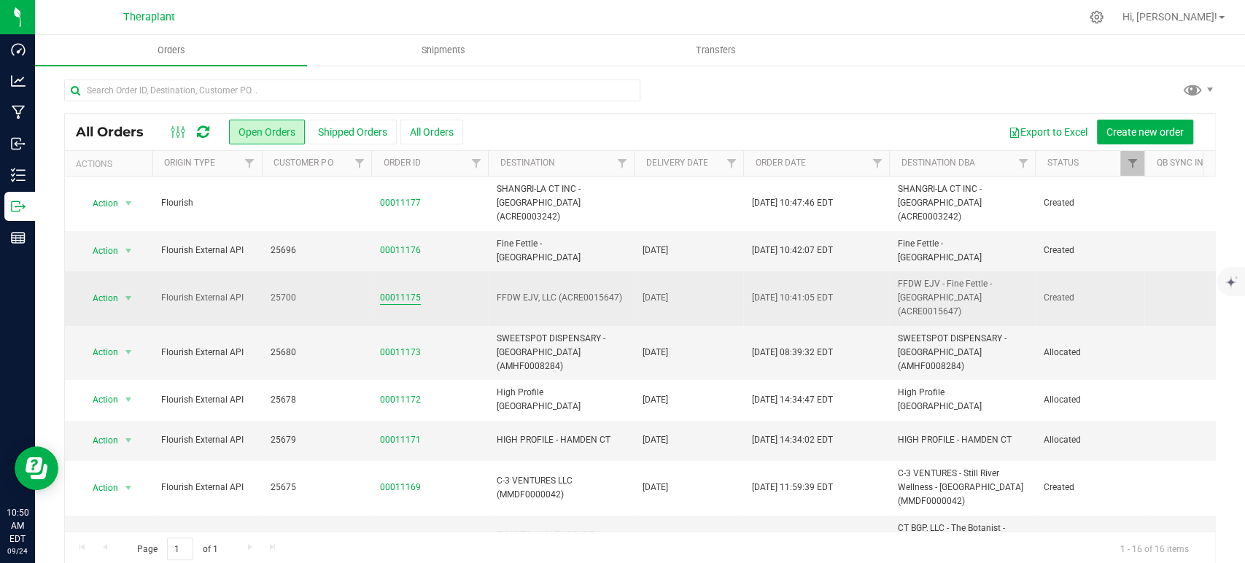
click at [406, 291] on link "00011175" at bounding box center [400, 298] width 41 height 14
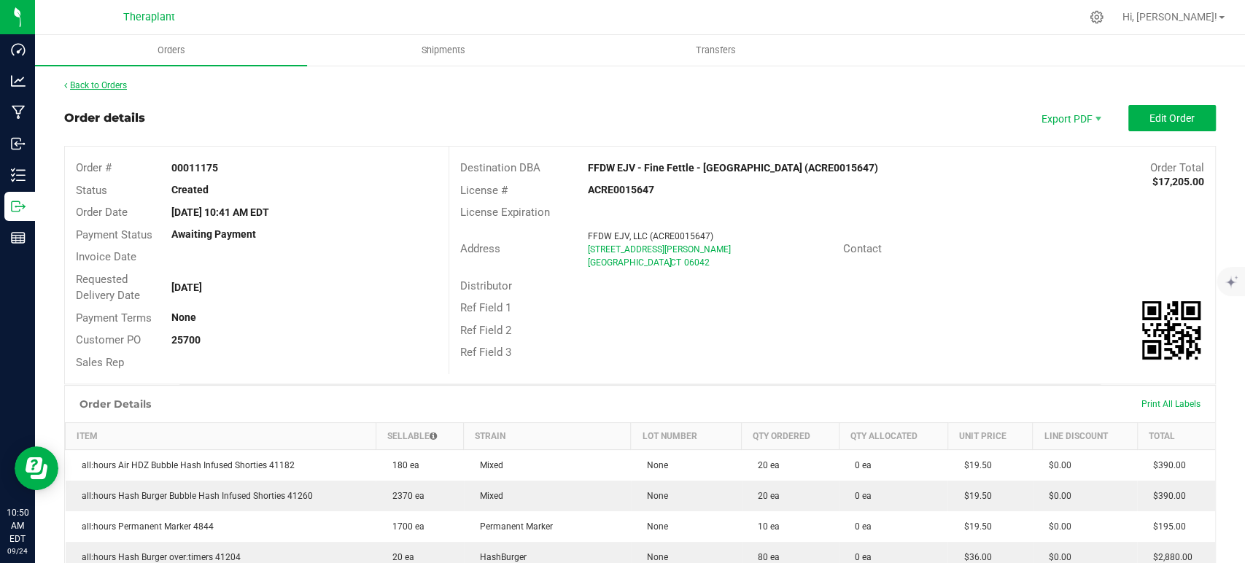
click at [117, 89] on link "Back to Orders" at bounding box center [95, 85] width 63 height 10
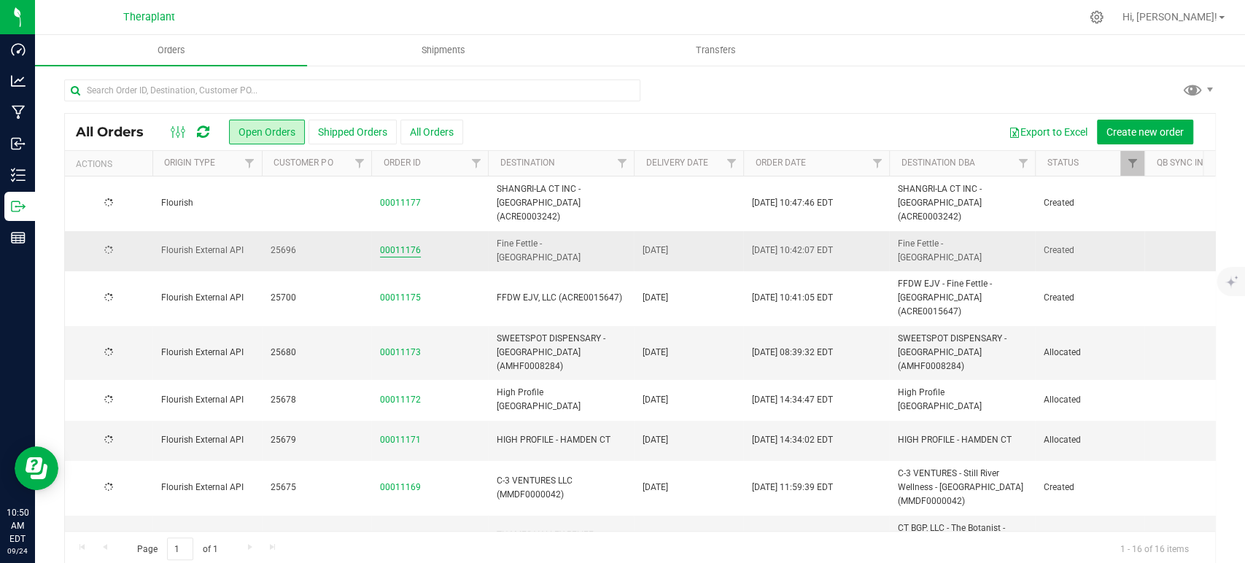
click at [401, 244] on link "00011176" at bounding box center [400, 251] width 41 height 14
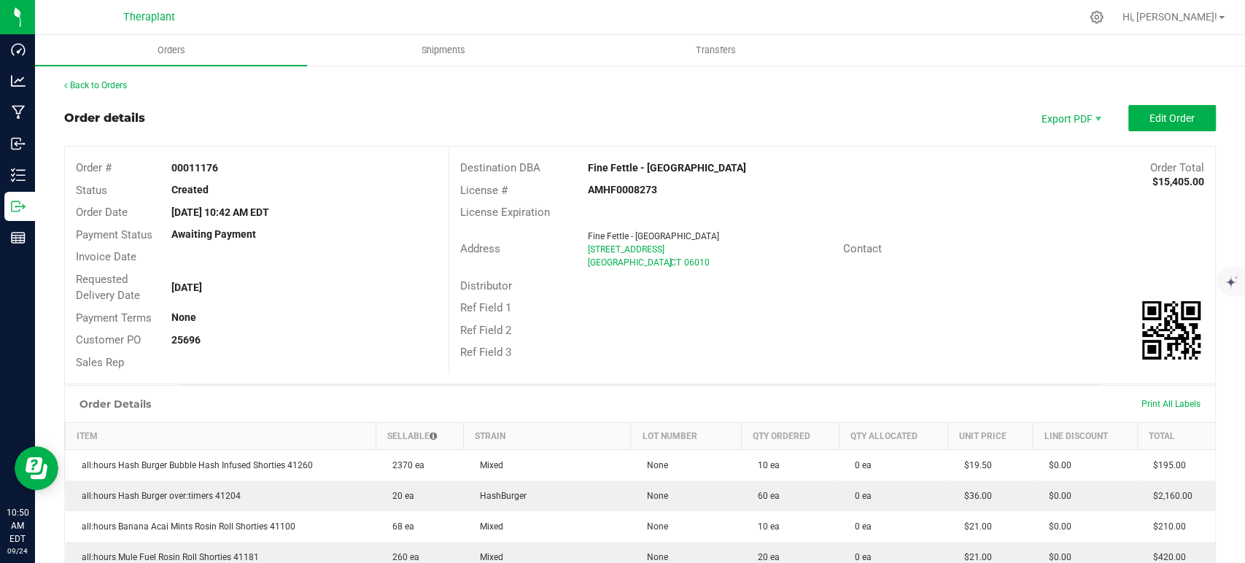
scroll to position [81, 0]
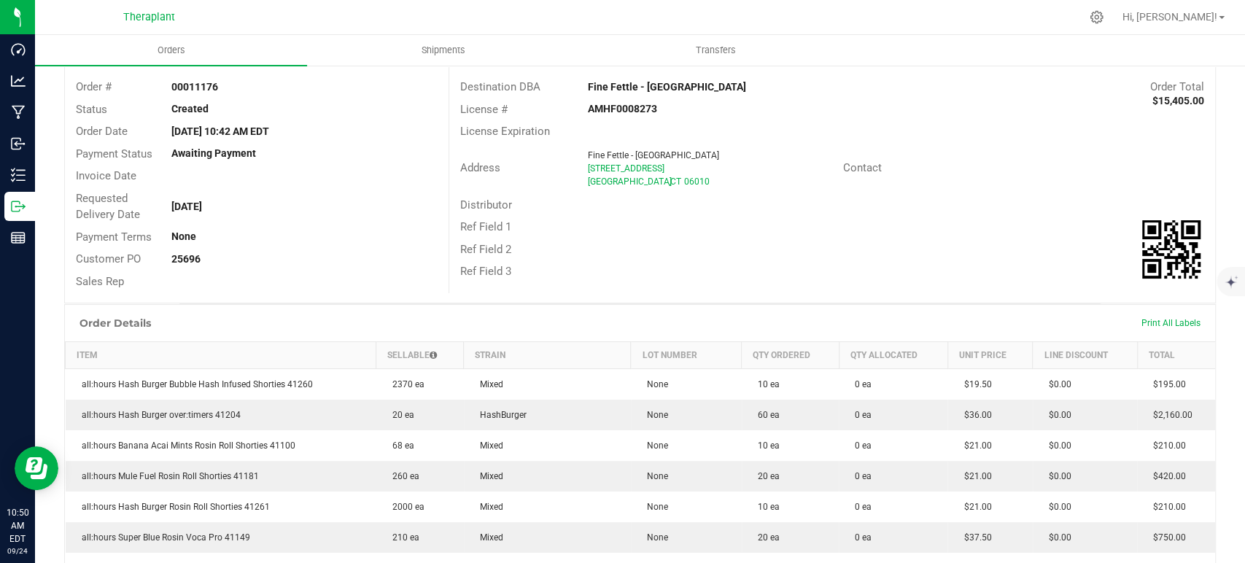
click at [109, 89] on span "Order #" at bounding box center [94, 86] width 36 height 13
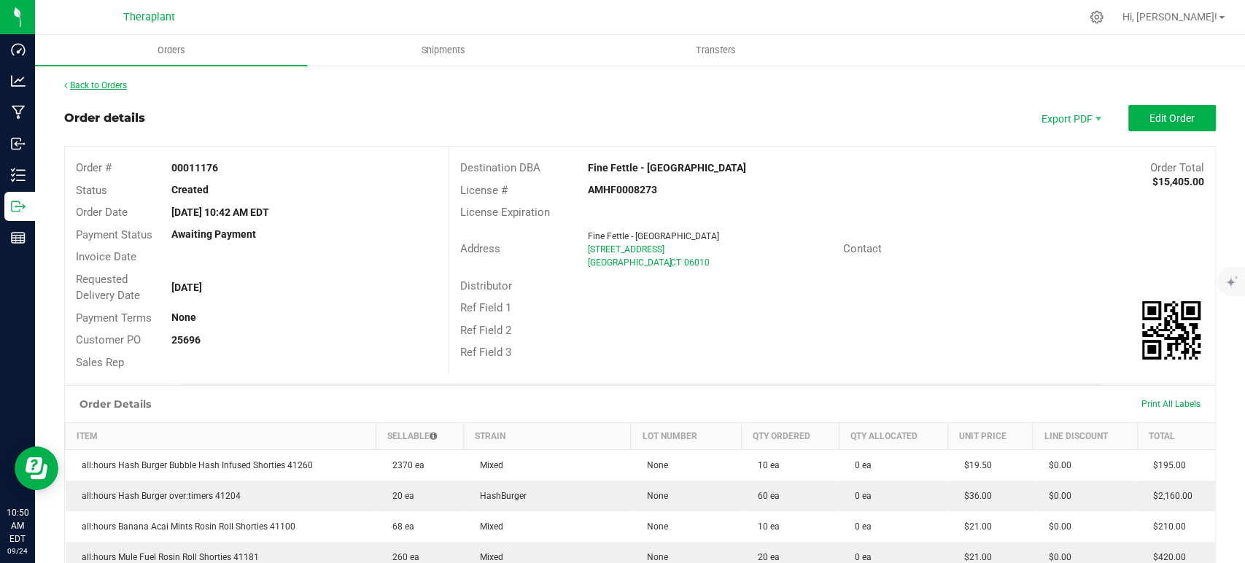
click at [117, 90] on link "Back to Orders" at bounding box center [95, 85] width 63 height 10
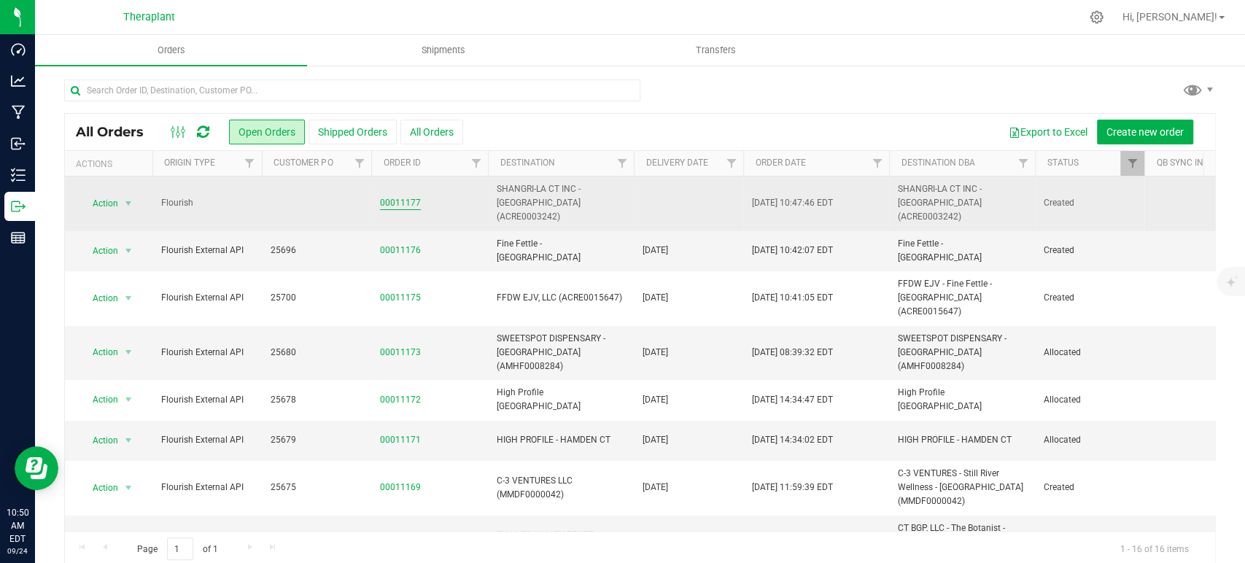
click at [396, 196] on link "00011177" at bounding box center [400, 203] width 41 height 14
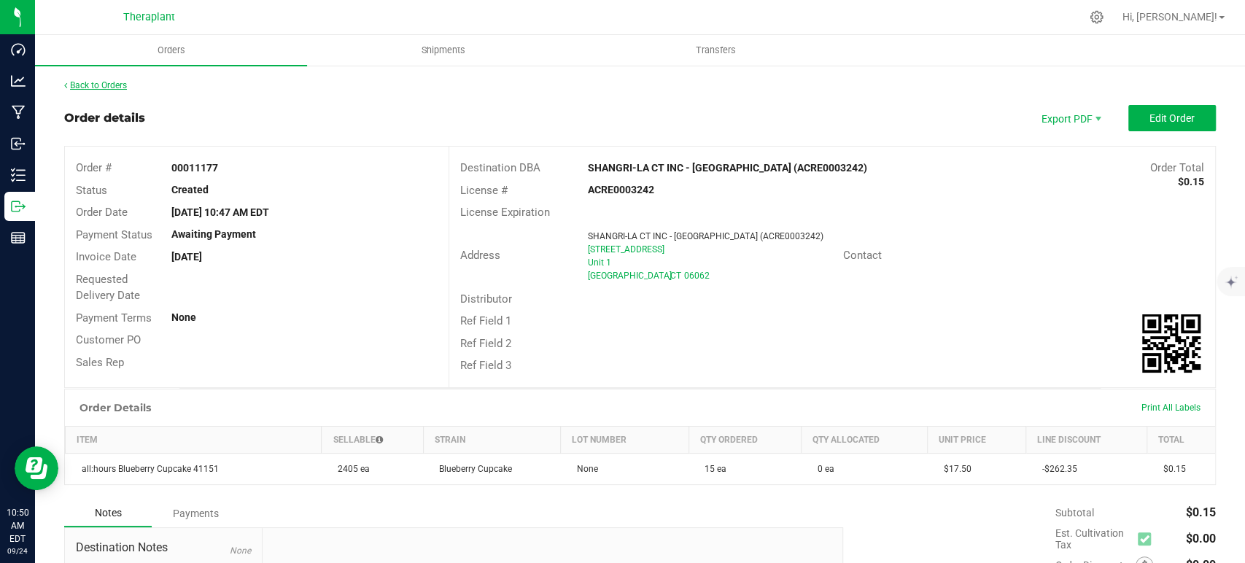
click at [118, 89] on link "Back to Orders" at bounding box center [95, 85] width 63 height 10
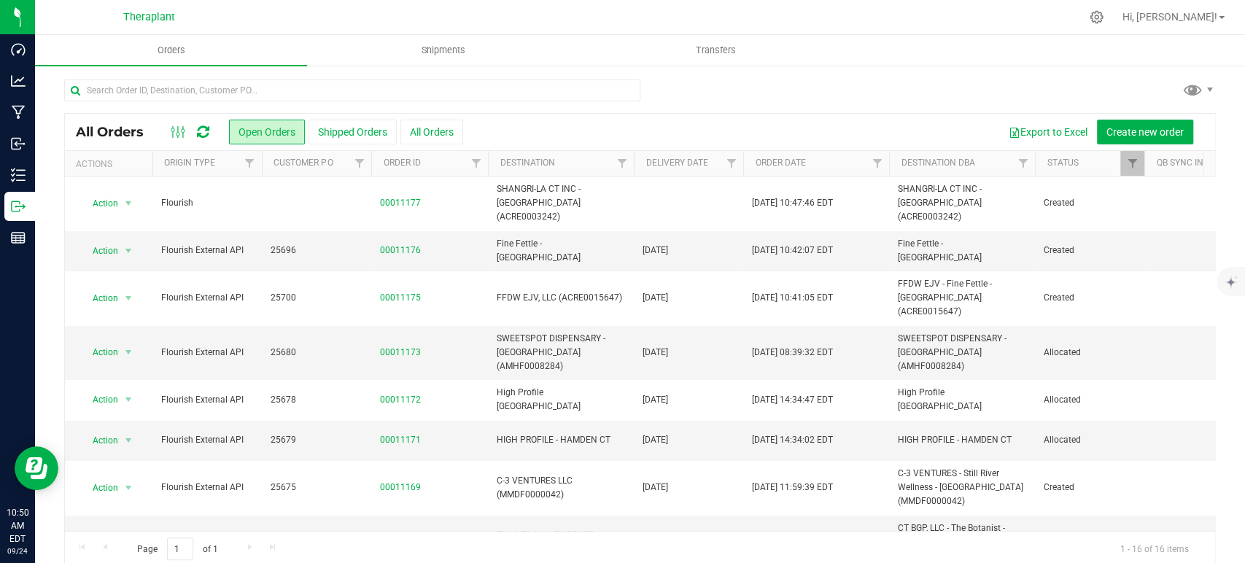
click at [204, 134] on icon at bounding box center [203, 132] width 12 height 15
